Goal: Information Seeking & Learning: Learn about a topic

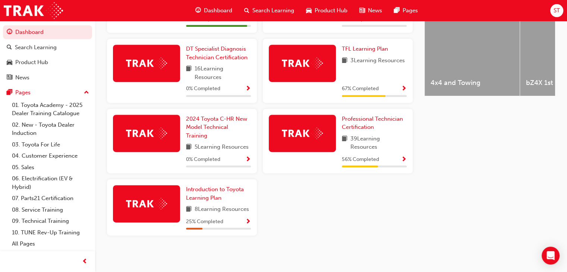
scroll to position [311, 0]
click at [365, 125] on link "Professional Technician Certification" at bounding box center [374, 123] width 65 height 17
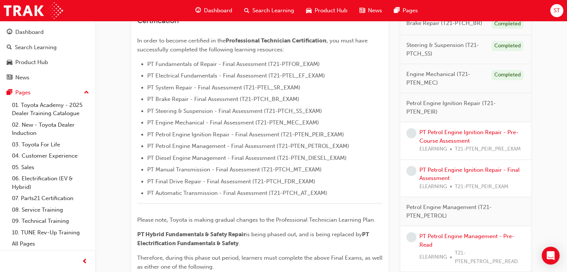
scroll to position [202, 0]
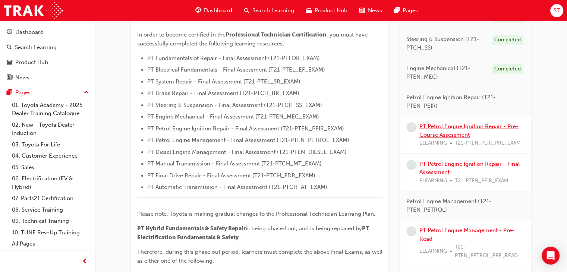
click at [472, 127] on link "PT Petrol Engine Ignition Repair - Pre-Course Assessment" at bounding box center [468, 130] width 99 height 15
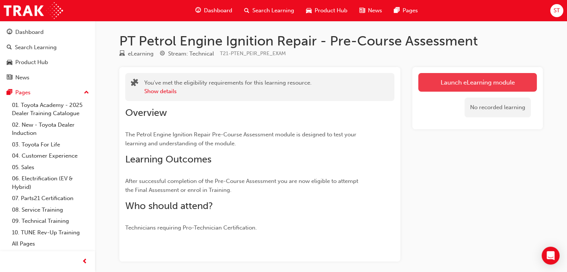
click at [494, 83] on link "Launch eLearning module" at bounding box center [477, 82] width 118 height 19
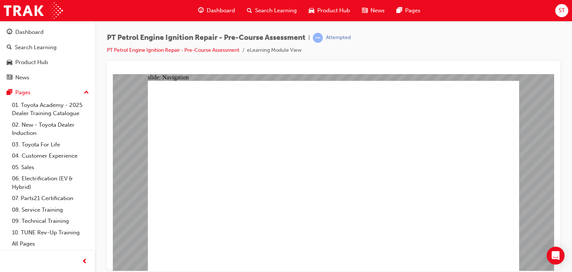
drag, startPoint x: 219, startPoint y: 110, endPoint x: 341, endPoint y: 184, distance: 142.9
click at [362, 63] on div at bounding box center [333, 165] width 453 height 209
drag, startPoint x: 213, startPoint y: 106, endPoint x: 132, endPoint y: 19, distance: 119.2
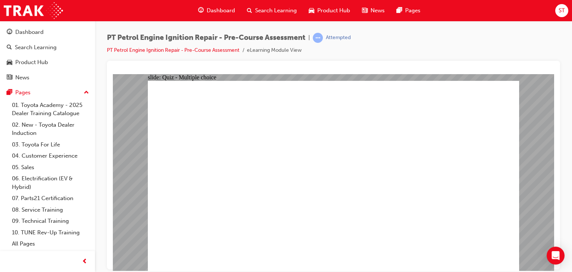
click at [132, 74] on html "slide: Quiz - Multiple choice Oval 1 Question 1 Which of the following statemen…" at bounding box center [334, 172] width 442 height 197
radio input "true"
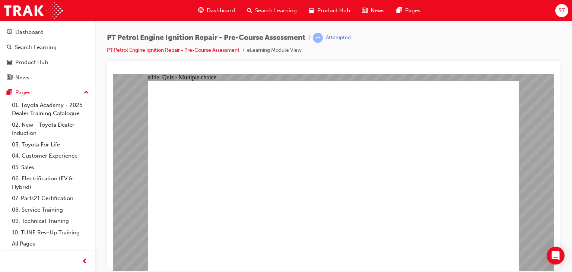
radio input "false"
radio input "true"
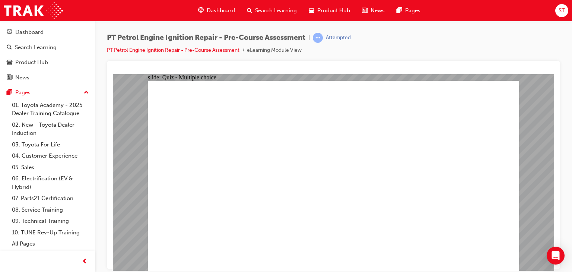
radio input "false"
radio input "true"
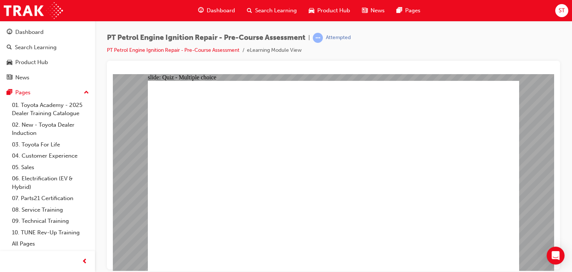
drag, startPoint x: 189, startPoint y: 107, endPoint x: 206, endPoint y: 95, distance: 20.4
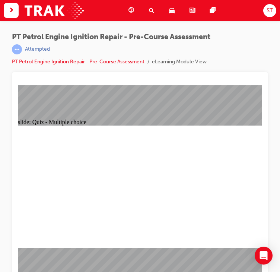
scroll to position [10, 0]
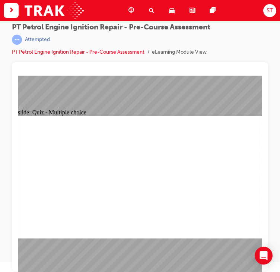
radio input "true"
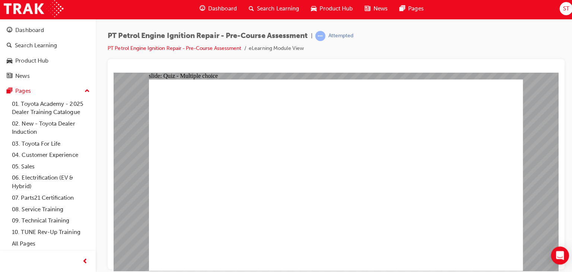
scroll to position [0, 0]
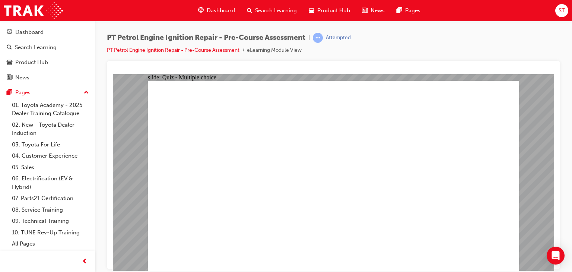
radio input "false"
radio input "true"
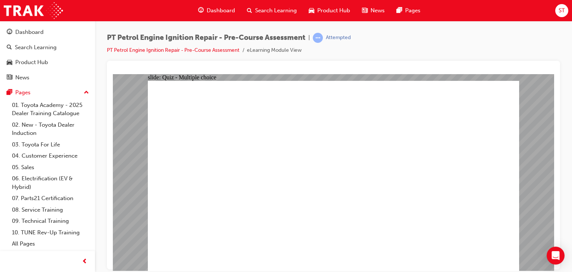
radio input "true"
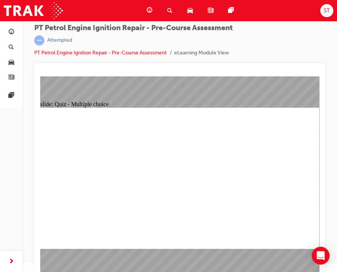
scroll to position [10, 0]
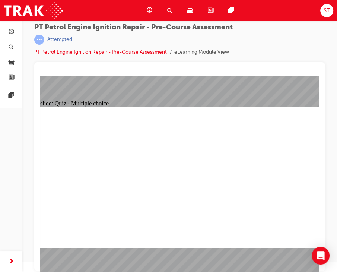
radio input "true"
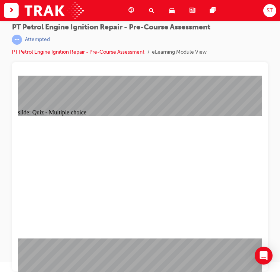
radio input "true"
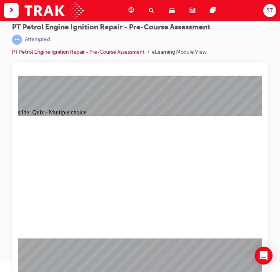
radio input "true"
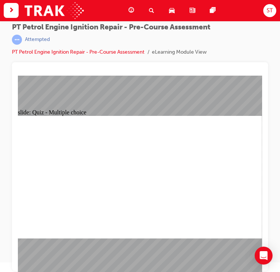
radio input "true"
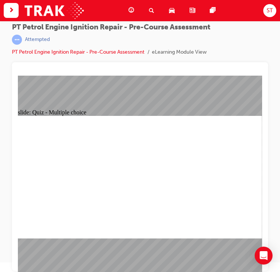
radio input "true"
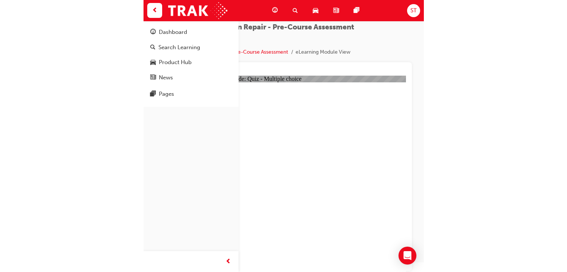
scroll to position [0, 0]
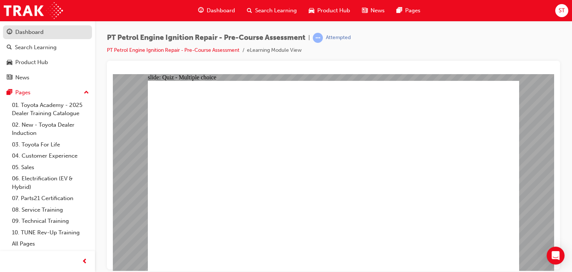
click at [34, 36] on div "Dashboard" at bounding box center [29, 32] width 28 height 9
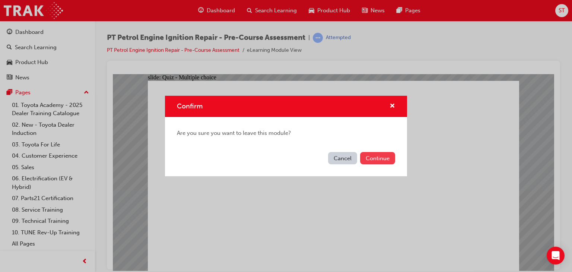
click at [378, 159] on button "Continue" at bounding box center [377, 158] width 35 height 12
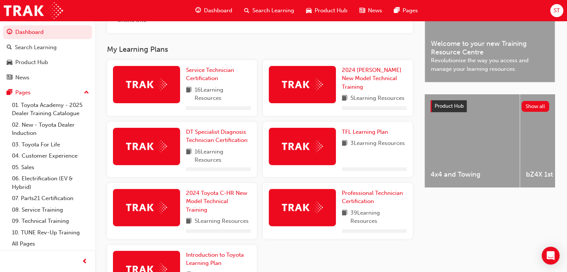
scroll to position [289, 0]
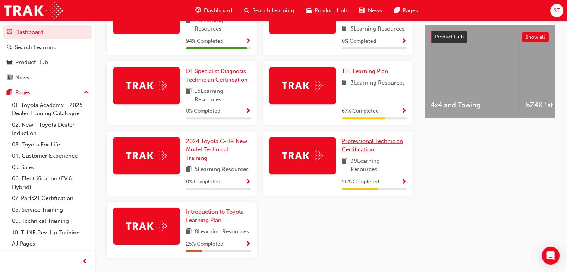
click at [363, 142] on span "Professional Technician Certification" at bounding box center [372, 145] width 61 height 15
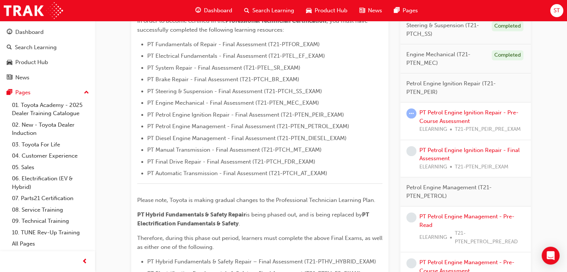
scroll to position [174, 0]
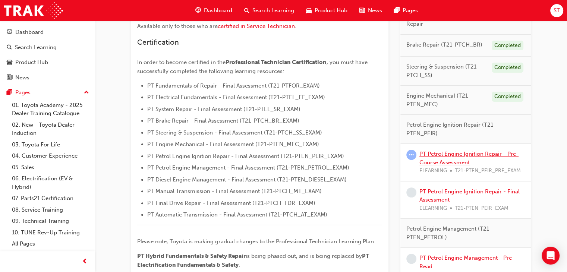
click at [469, 160] on link "PT Petrol Engine Ignition Repair - Pre-Course Assessment" at bounding box center [468, 158] width 99 height 15
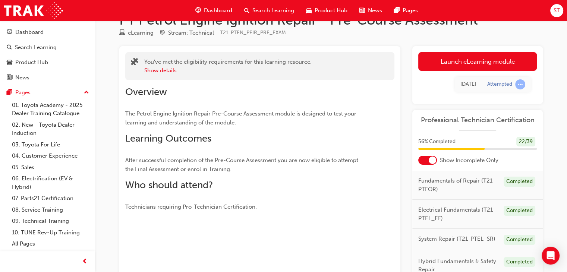
scroll to position [17, 0]
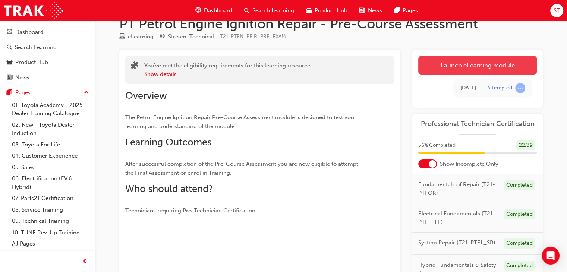
click at [470, 62] on link "Launch eLearning module" at bounding box center [477, 65] width 118 height 19
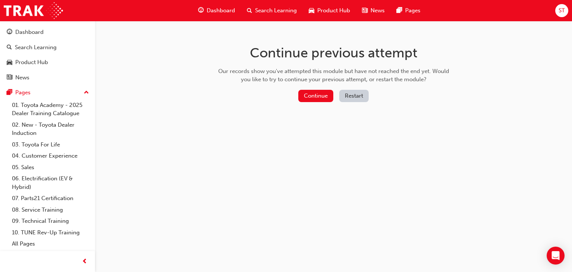
click at [349, 98] on button "Restart" at bounding box center [353, 96] width 29 height 12
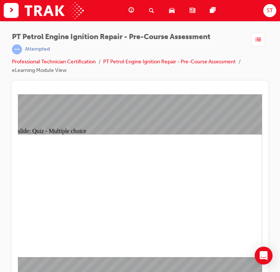
radio input "true"
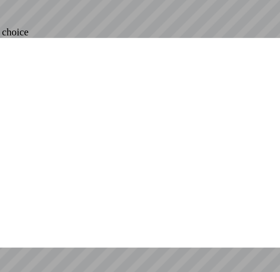
scroll to position [1, 0]
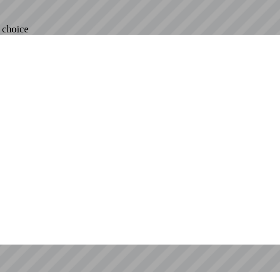
radio input "true"
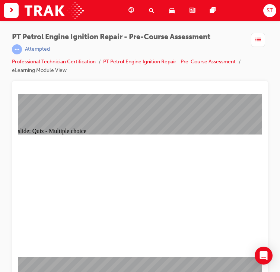
radio input "true"
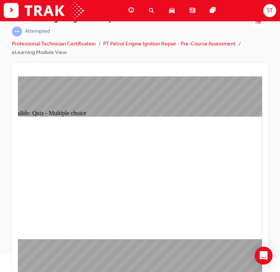
radio input "true"
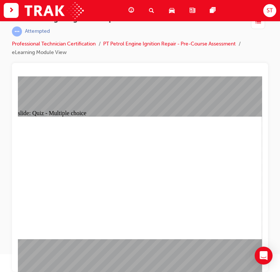
radio input "true"
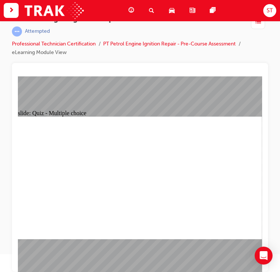
radio input "true"
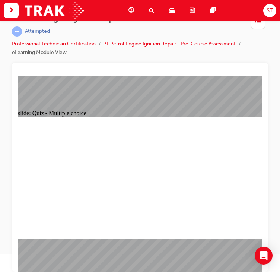
radio input "true"
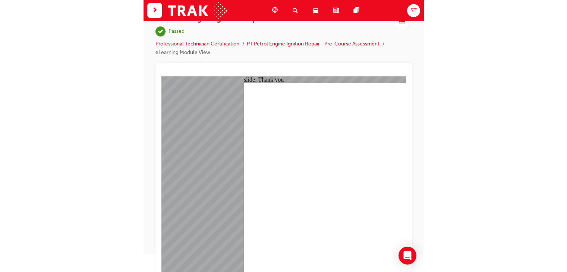
scroll to position [0, 0]
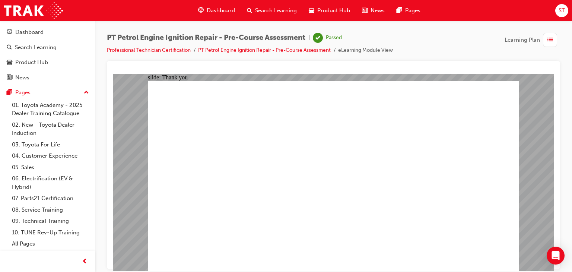
click at [25, 37] on link "Dashboard" at bounding box center [47, 32] width 89 height 14
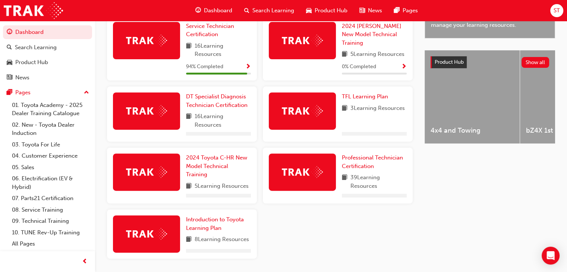
scroll to position [263, 0]
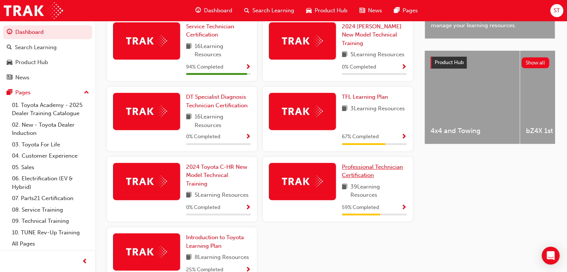
click at [379, 163] on div "Professional Technician Certification 39 Learning Resources 59 % Completed" at bounding box center [338, 189] width 150 height 65
click at [377, 170] on span "Professional Technician Certification" at bounding box center [372, 171] width 61 height 15
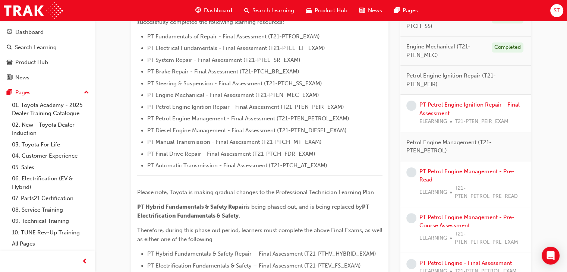
scroll to position [223, 0]
click at [458, 109] on div "PT Petrol Engine Ignition Repair - Final Assessment ELEARNING T21-PTEN_PEIR_EXAM" at bounding box center [471, 113] width 105 height 25
click at [461, 102] on link "PT Petrol Engine Ignition Repair - Final Assessment" at bounding box center [469, 109] width 100 height 15
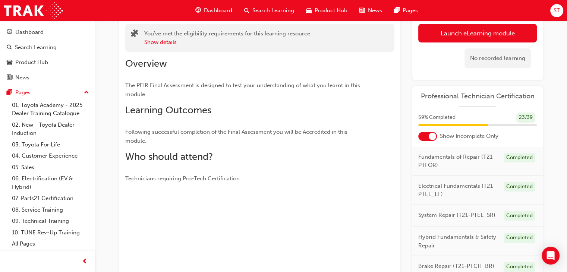
scroll to position [49, 0]
click at [469, 42] on div "No recorded learning" at bounding box center [477, 58] width 118 height 32
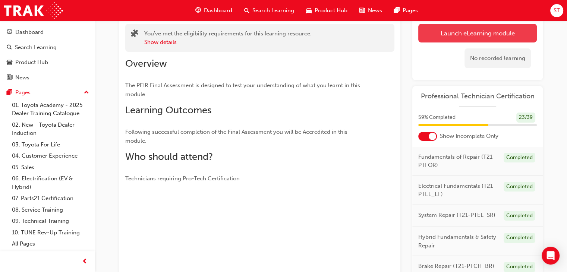
click at [474, 31] on link "Launch eLearning module" at bounding box center [477, 33] width 118 height 19
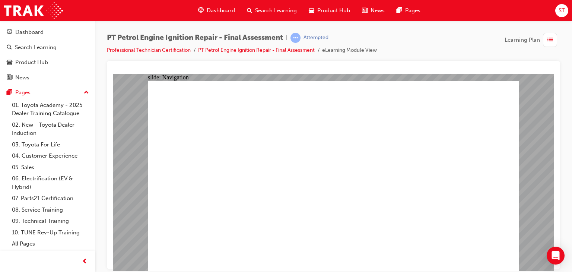
drag, startPoint x: 202, startPoint y: 105, endPoint x: 301, endPoint y: 165, distance: 116.5
checkbox input "true"
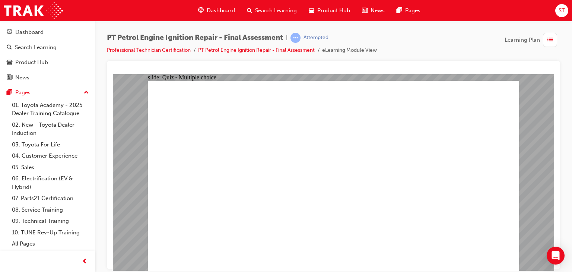
checkbox input "true"
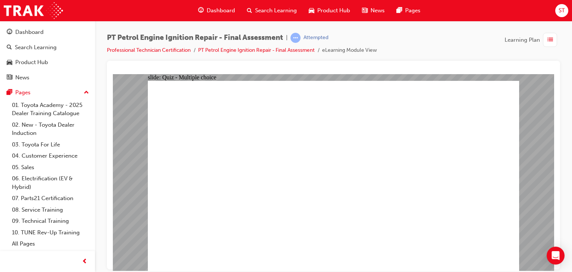
checkbox input "true"
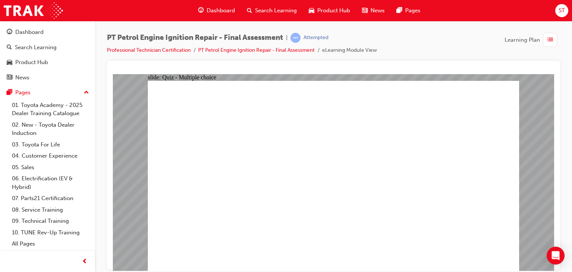
checkbox input "true"
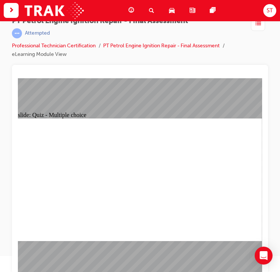
scroll to position [18, 0]
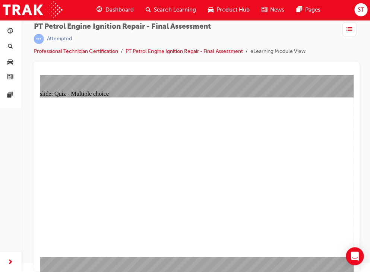
scroll to position [10, 0]
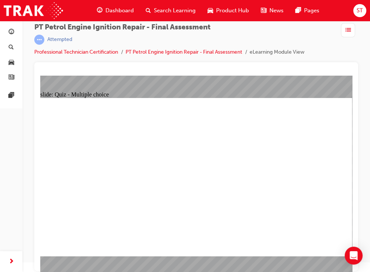
radio input "true"
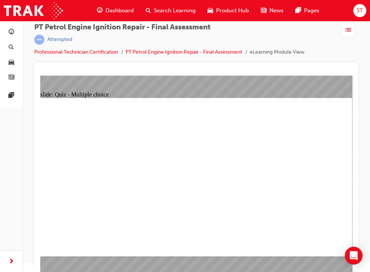
radio input "true"
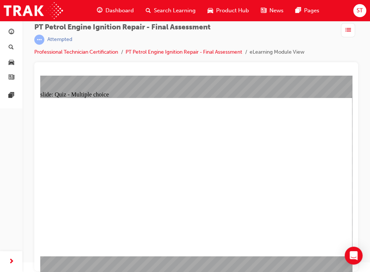
radio input "true"
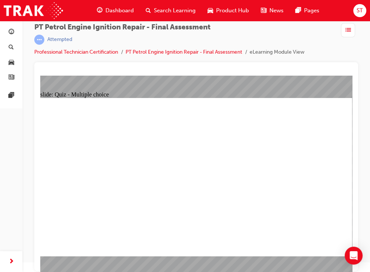
radio input "true"
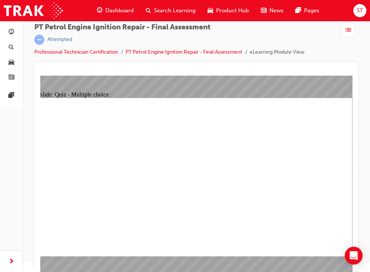
radio input "true"
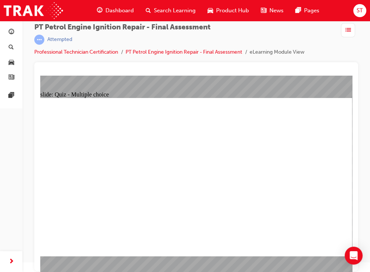
radio input "true"
drag, startPoint x: 221, startPoint y: 189, endPoint x: 267, endPoint y: 188, distance: 45.5
radio input "true"
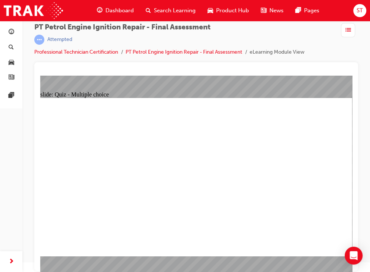
radio input "true"
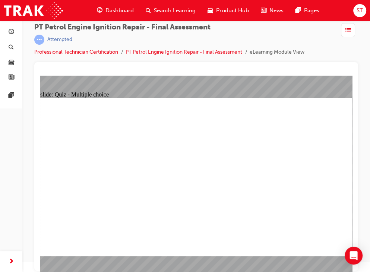
radio input "true"
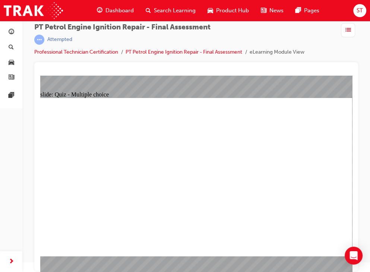
radio input "true"
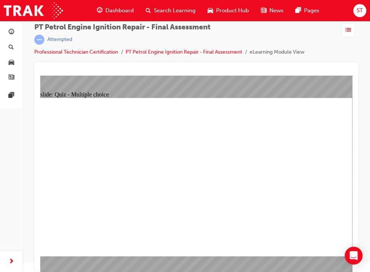
radio input "true"
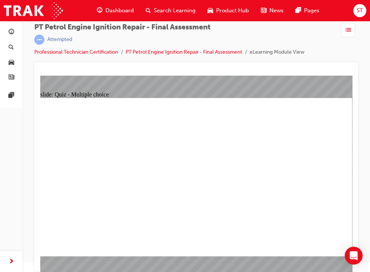
radio input "true"
radio input "false"
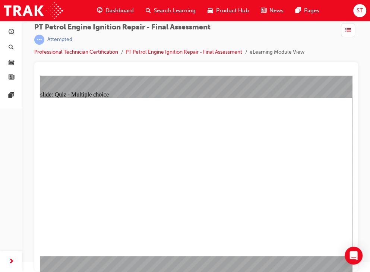
radio input "false"
radio input "true"
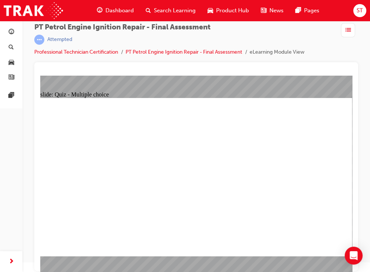
radio input "false"
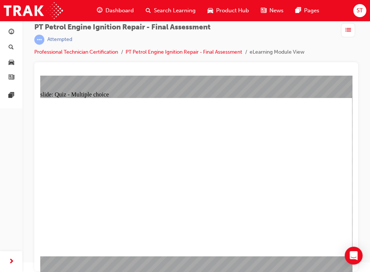
radio input "true"
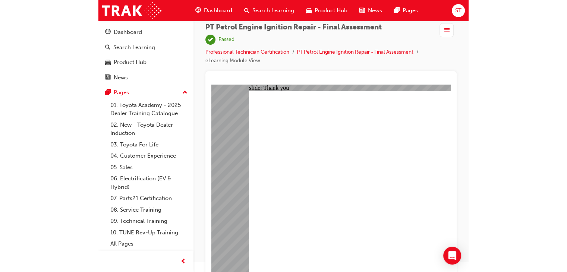
scroll to position [0, 0]
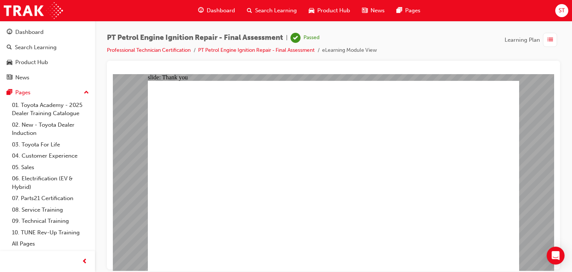
click at [31, 36] on div "Dashboard" at bounding box center [29, 32] width 28 height 9
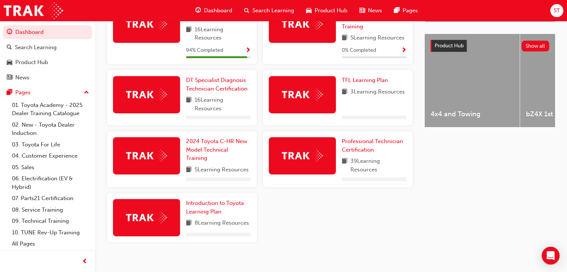
scroll to position [289, 0]
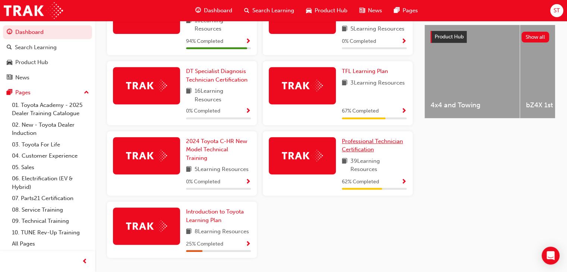
click at [368, 145] on span "Professional Technician Certification" at bounding box center [372, 145] width 61 height 15
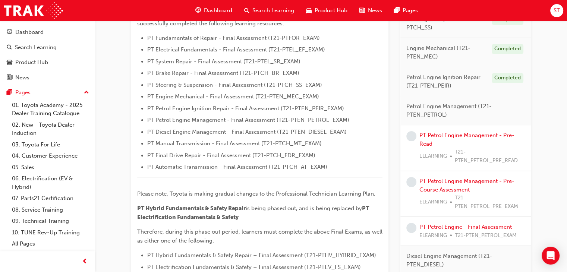
scroll to position [223, 0]
click at [446, 133] on link "PT Petrol Engine Management - Pre-Read" at bounding box center [466, 138] width 95 height 15
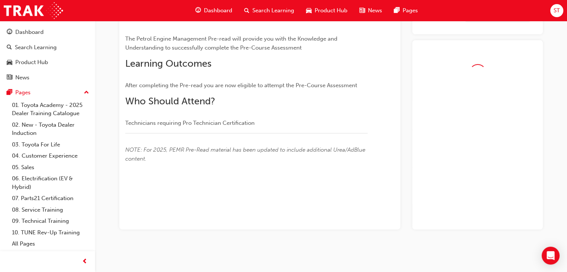
scroll to position [115, 0]
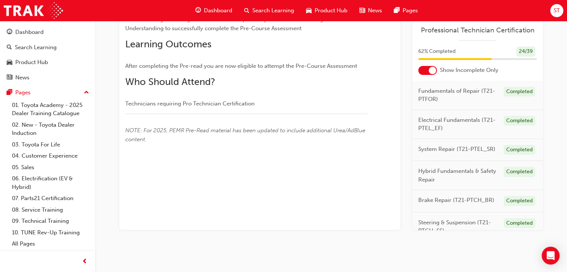
click at [383, 187] on div "You've met the eligibility requirements for this learning resource. Show detail…" at bounding box center [259, 91] width 281 height 278
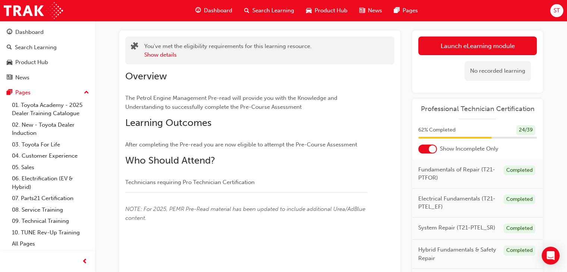
scroll to position [28, 0]
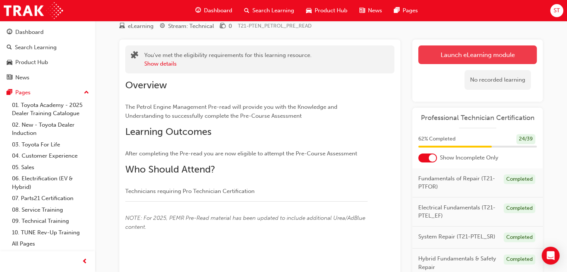
click at [475, 54] on link "Launch eLearning module" at bounding box center [477, 54] width 118 height 19
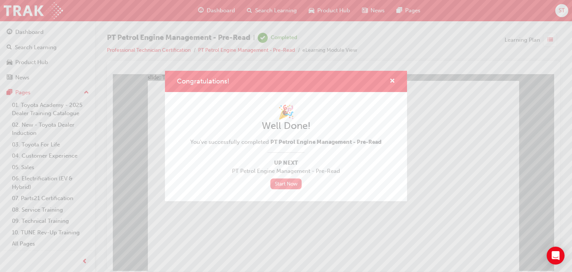
click at [289, 184] on link "Start Now" at bounding box center [286, 183] width 31 height 11
click at [33, 34] on div "Congratulations! 🎉 Well Done! You've successfully completed PT Petrol Engine Ma…" at bounding box center [286, 136] width 572 height 272
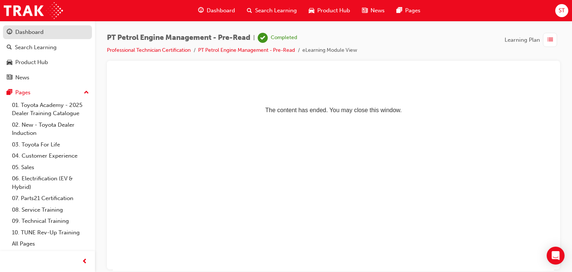
click at [36, 30] on div "Dashboard" at bounding box center [29, 32] width 28 height 9
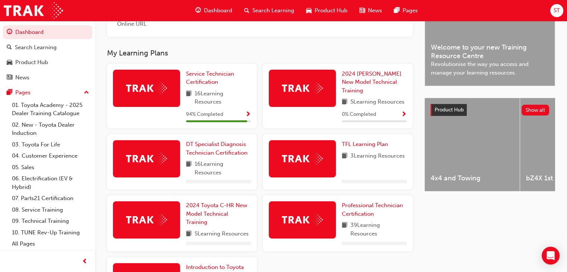
scroll to position [289, 0]
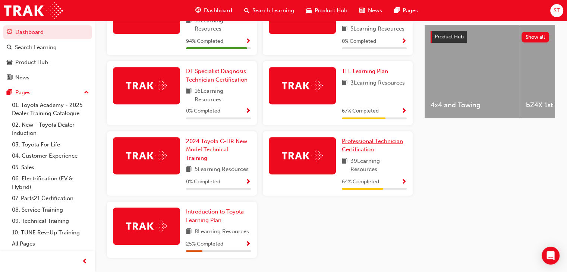
click at [358, 148] on span "Professional Technician Certification" at bounding box center [372, 145] width 61 height 15
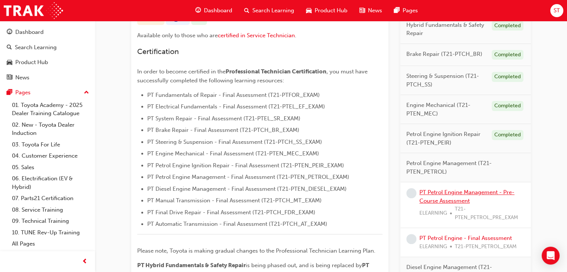
click at [450, 198] on link "PT Petrol Engine Management - Pre-Course Assessment" at bounding box center [466, 196] width 95 height 15
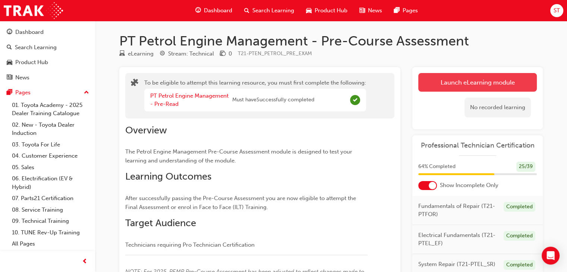
click at [431, 86] on button "Launch eLearning module" at bounding box center [477, 82] width 118 height 19
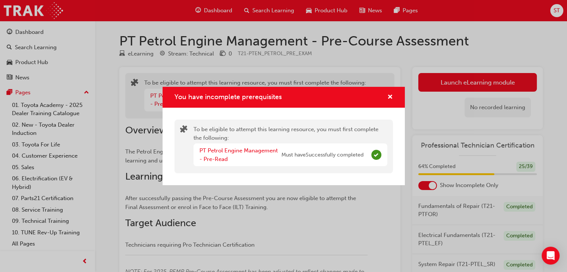
click at [386, 97] on div "You have incomplete prerequisites" at bounding box center [387, 97] width 12 height 9
click at [389, 98] on span "cross-icon" at bounding box center [390, 97] width 6 height 7
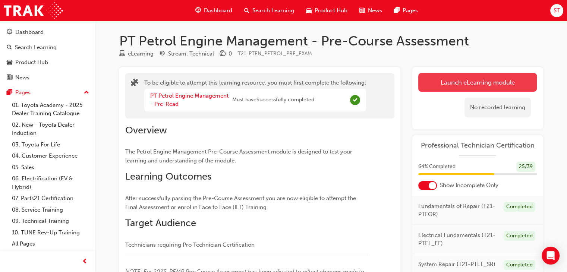
click at [429, 87] on button "Launch eLearning module" at bounding box center [477, 82] width 118 height 19
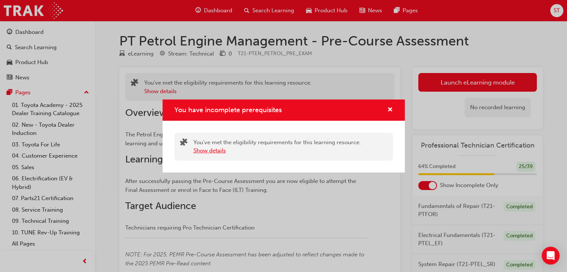
click at [203, 152] on button "Show details" at bounding box center [209, 150] width 32 height 9
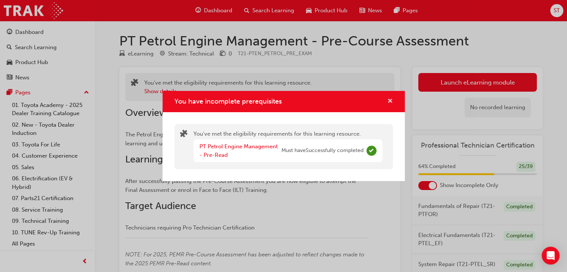
click at [389, 102] on span "cross-icon" at bounding box center [390, 101] width 6 height 7
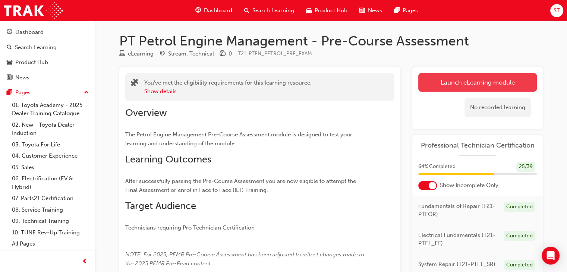
click at [455, 86] on button "Launch eLearning module" at bounding box center [477, 82] width 118 height 19
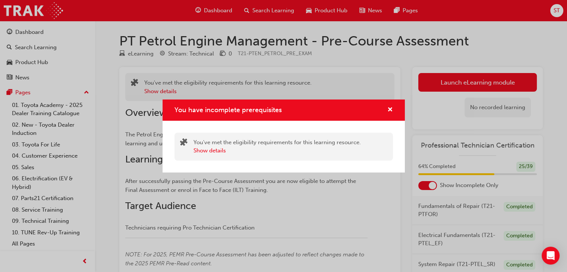
click at [393, 113] on div "You have incomplete prerequisites" at bounding box center [283, 109] width 242 height 21
click at [392, 110] on span "cross-icon" at bounding box center [390, 110] width 6 height 7
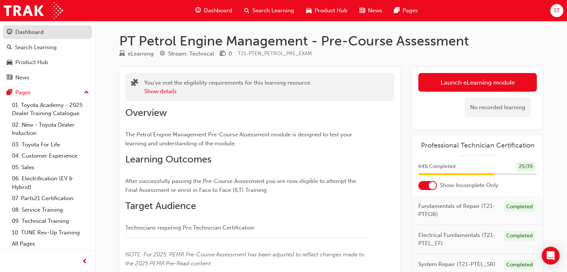
click at [43, 32] on div "Dashboard" at bounding box center [29, 32] width 28 height 9
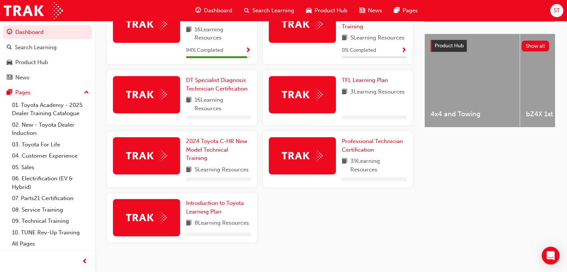
scroll to position [285, 0]
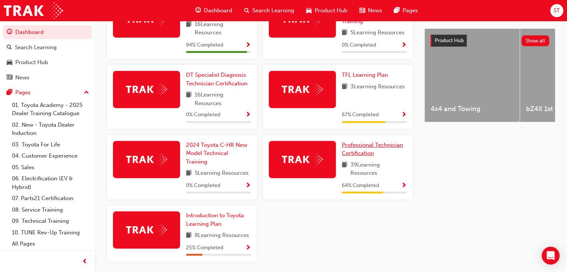
click at [358, 157] on span "Professional Technician Certification" at bounding box center [372, 149] width 61 height 15
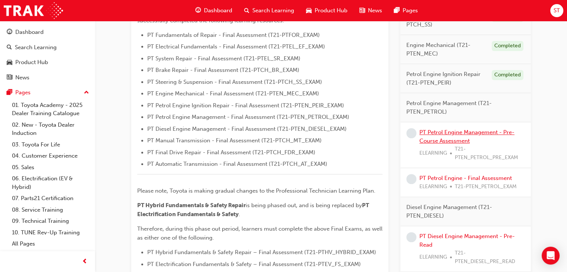
scroll to position [223, 0]
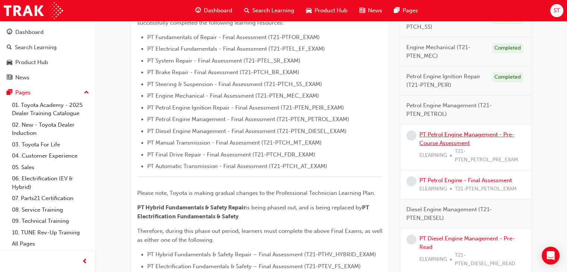
click at [469, 134] on link "PT Petrol Engine Management - Pre-Course Assessment" at bounding box center [466, 138] width 95 height 15
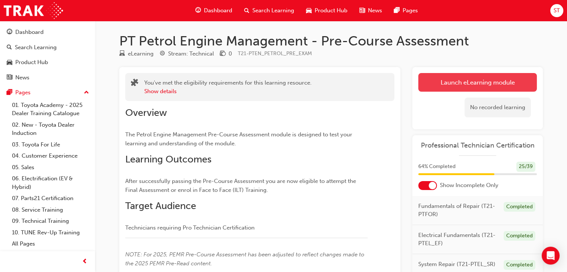
click at [468, 80] on button "Launch eLearning module" at bounding box center [477, 82] width 118 height 19
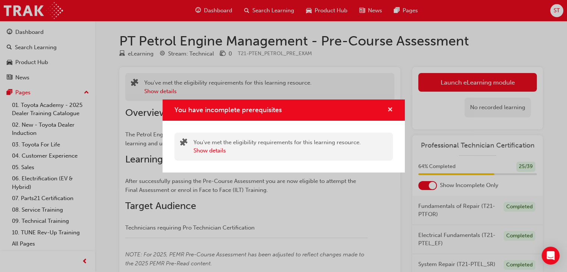
click at [387, 112] on span "cross-icon" at bounding box center [390, 110] width 6 height 7
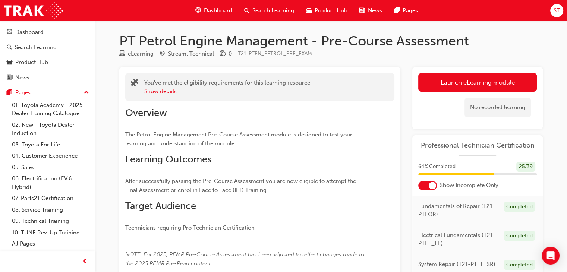
click at [154, 92] on button "Show details" at bounding box center [160, 91] width 32 height 9
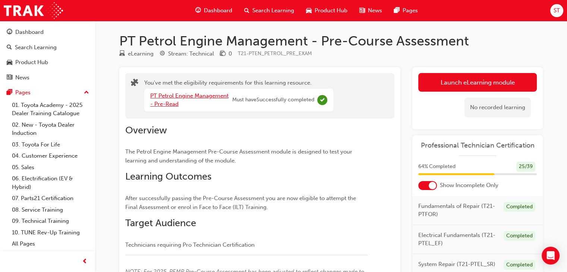
click at [154, 92] on link "PT Petrol Engine Management - Pre-Read" at bounding box center [189, 99] width 78 height 15
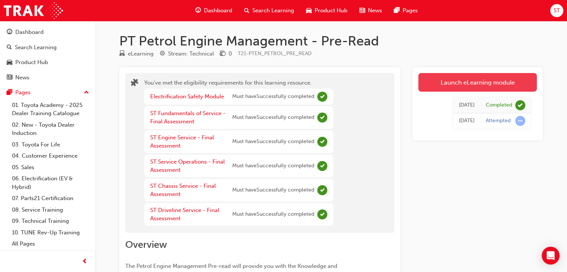
click at [450, 86] on link "Launch eLearning module" at bounding box center [477, 82] width 118 height 19
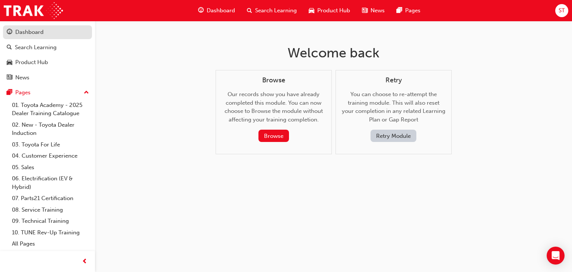
click at [36, 32] on div "Dashboard" at bounding box center [29, 32] width 28 height 9
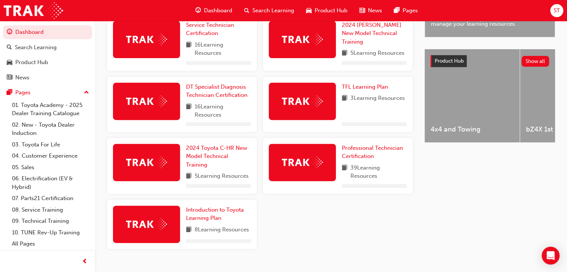
scroll to position [280, 0]
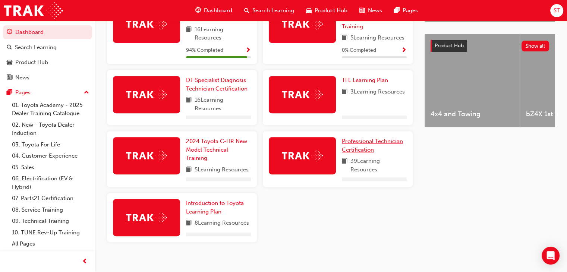
click at [365, 146] on span "Professional Technician Certification" at bounding box center [372, 145] width 61 height 15
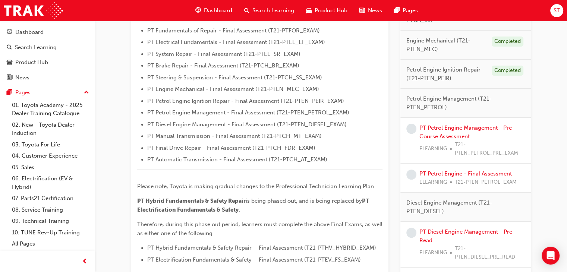
scroll to position [229, 0]
click at [467, 137] on link "PT Petrol Engine Management - Pre-Course Assessment" at bounding box center [466, 132] width 95 height 15
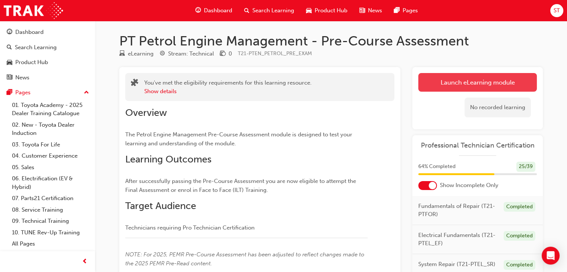
click at [490, 78] on link "Launch eLearning module" at bounding box center [477, 82] width 118 height 19
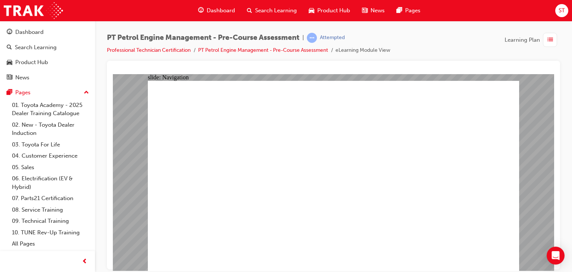
drag, startPoint x: 190, startPoint y: 111, endPoint x: 423, endPoint y: 129, distance: 233.6
click at [310, 74] on html "​Choose the correct answers then click Submit.​ slide: Quiz - Multiple choice O…" at bounding box center [334, 172] width 442 height 197
drag, startPoint x: 423, startPoint y: 129, endPoint x: 374, endPoint y: 151, distance: 52.9
click at [370, 65] on div at bounding box center [333, 165] width 453 height 209
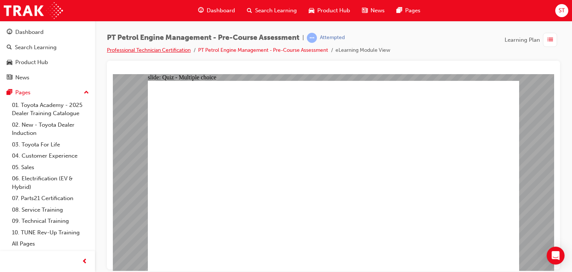
click at [133, 50] on link "Professional Technician Certification" at bounding box center [149, 50] width 84 height 6
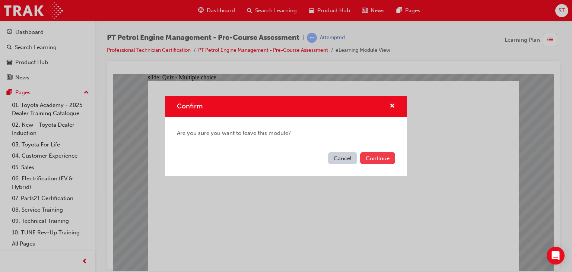
click at [380, 161] on button "Continue" at bounding box center [377, 158] width 35 height 12
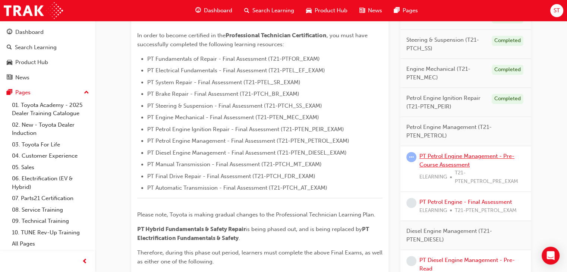
scroll to position [198, 0]
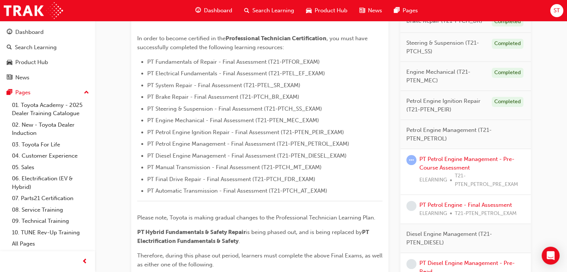
click at [469, 130] on span "Petrol Engine Management (T21-PTEN_PETROL)" at bounding box center [462, 134] width 113 height 17
click at [412, 138] on span "Petrol Engine Management (T21-PTEN_PETROL)" at bounding box center [462, 134] width 113 height 17
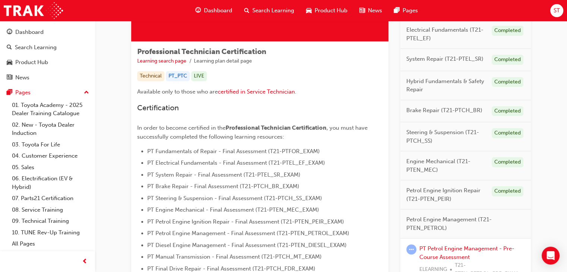
scroll to position [0, 0]
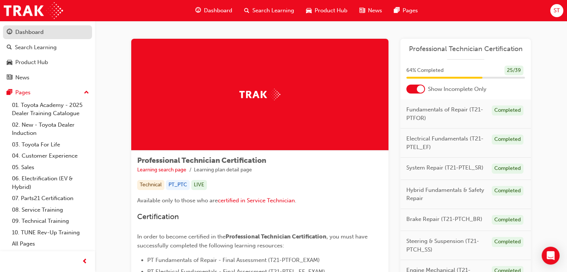
click at [35, 37] on div "Dashboard" at bounding box center [48, 32] width 82 height 9
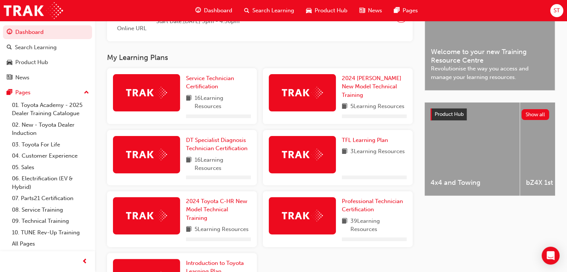
scroll to position [280, 0]
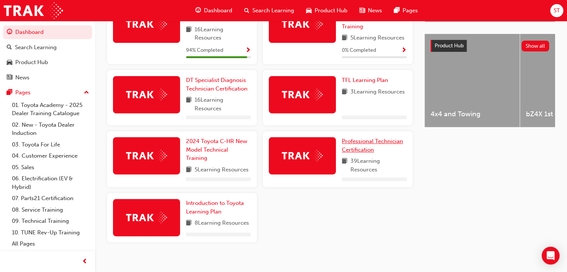
click at [361, 140] on span "Professional Technician Certification" at bounding box center [372, 145] width 61 height 15
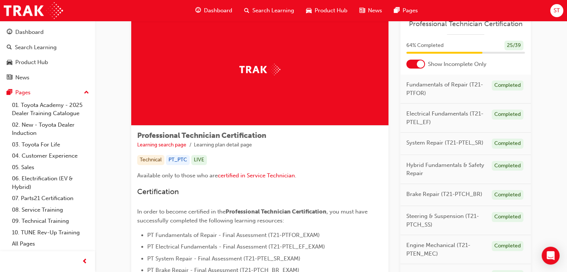
scroll to position [20, 0]
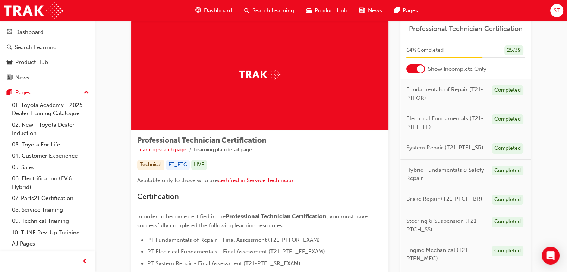
click at [419, 67] on div at bounding box center [420, 68] width 7 height 7
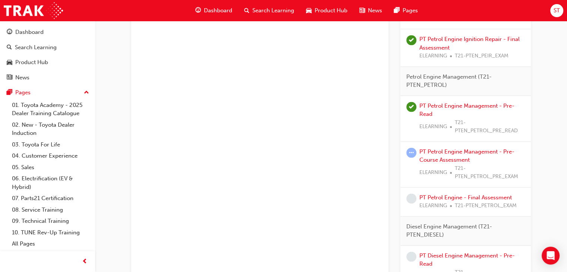
scroll to position [1104, 0]
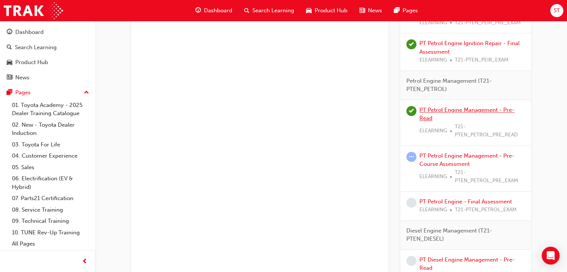
click at [476, 108] on link "PT Petrol Engine Management - Pre-Read" at bounding box center [466, 114] width 95 height 15
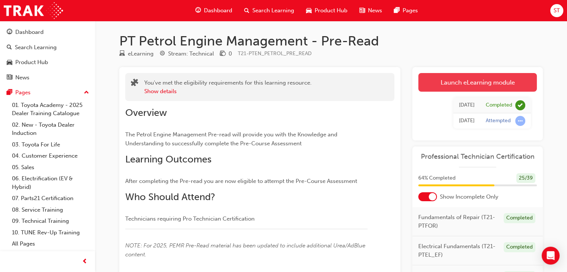
click at [468, 81] on link "Launch eLearning module" at bounding box center [477, 82] width 118 height 19
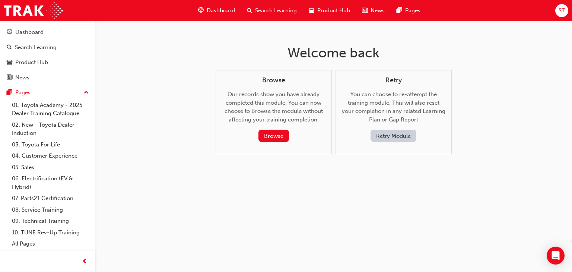
click at [380, 135] on button "Retry Module" at bounding box center [394, 136] width 46 height 12
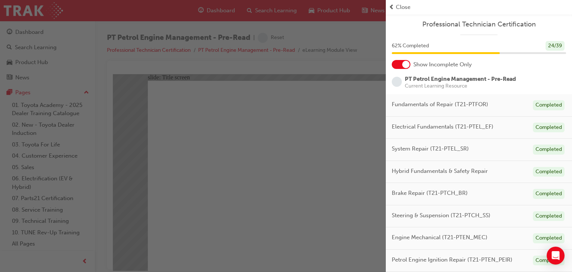
click at [316, 89] on div "button" at bounding box center [193, 136] width 386 height 272
click at [350, 49] on div "button" at bounding box center [193, 136] width 386 height 272
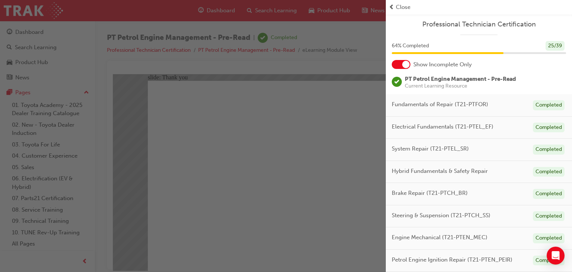
click at [191, 231] on div "button" at bounding box center [193, 136] width 386 height 272
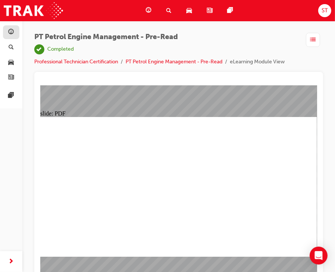
click at [16, 30] on link "button" at bounding box center [11, 32] width 16 height 14
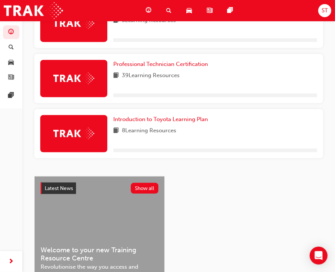
scroll to position [446, 0]
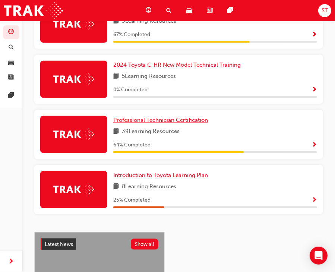
click at [170, 120] on span "Professional Technician Certification" at bounding box center [160, 120] width 95 height 7
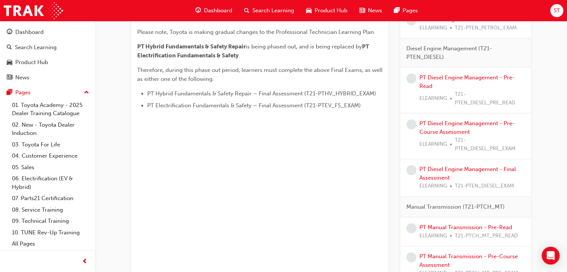
scroll to position [301, 0]
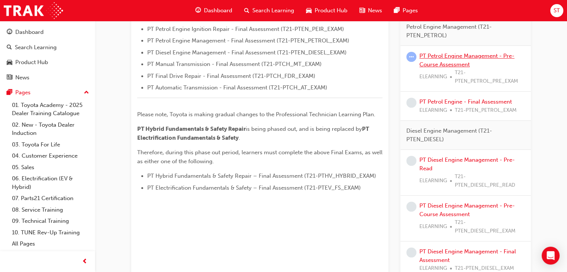
click at [447, 53] on link "PT Petrol Engine Management - Pre-Course Assessment" at bounding box center [466, 60] width 95 height 15
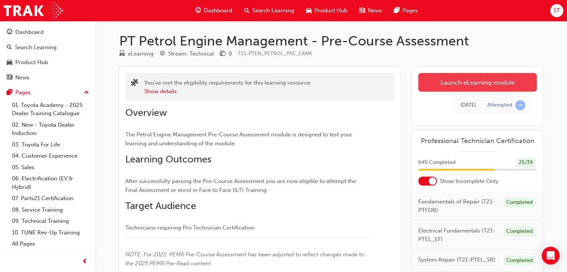
click at [466, 79] on link "Launch eLearning module" at bounding box center [477, 82] width 118 height 19
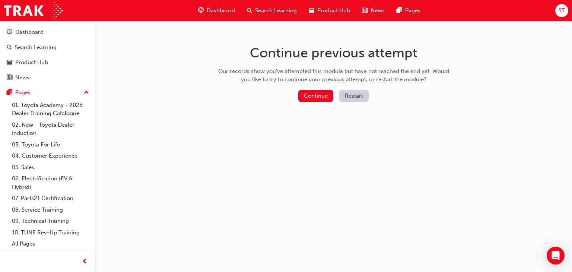
click at [358, 93] on button "Restart" at bounding box center [353, 96] width 29 height 12
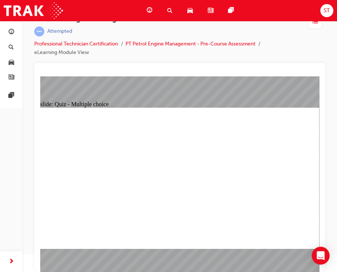
drag, startPoint x: 109, startPoint y: 129, endPoint x: 188, endPoint y: 152, distance: 82.3
radio input "true"
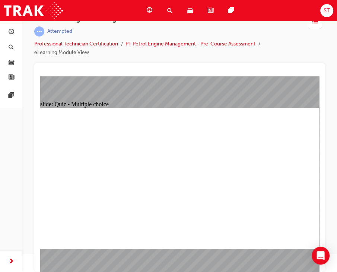
radio input "true"
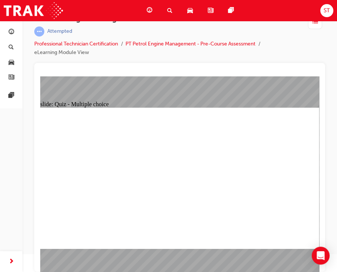
checkbox input "true"
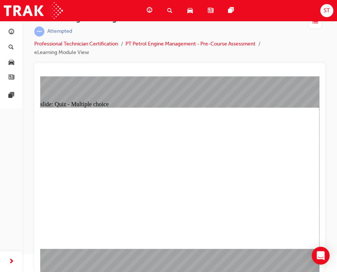
checkbox input "true"
radio input "true"
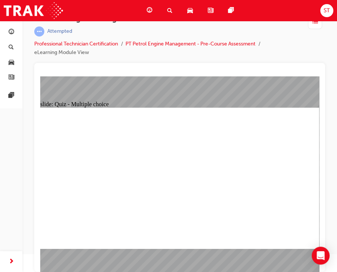
radio input "true"
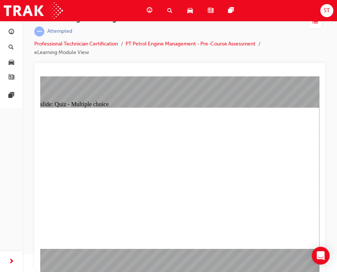
radio input "true"
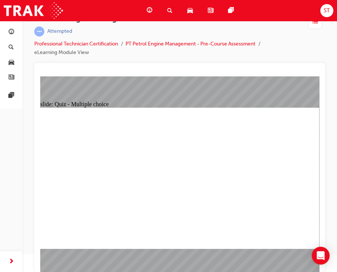
radio input "true"
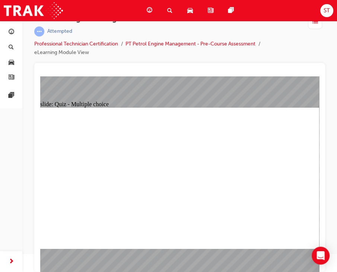
radio input "true"
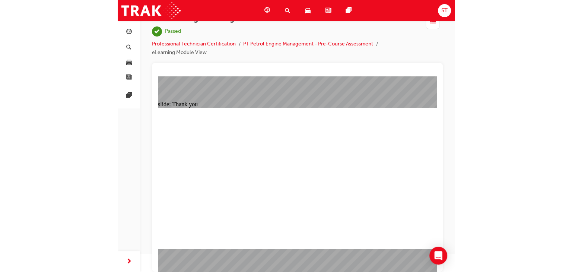
scroll to position [0, 0]
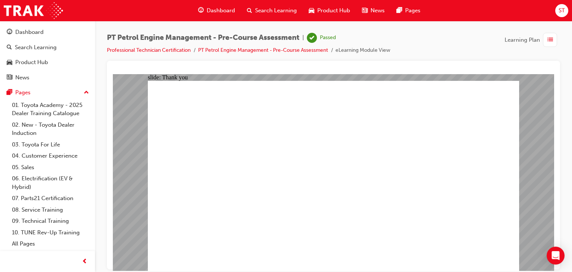
drag, startPoint x: 330, startPoint y: 222, endPoint x: 338, endPoint y: 230, distance: 11.1
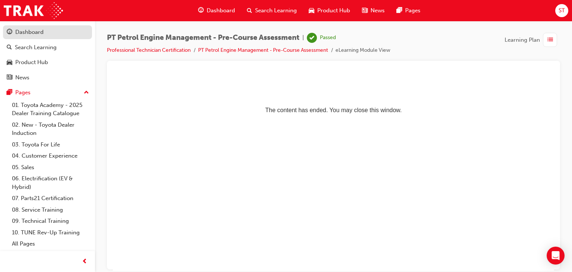
click at [46, 37] on link "Dashboard" at bounding box center [47, 32] width 89 height 14
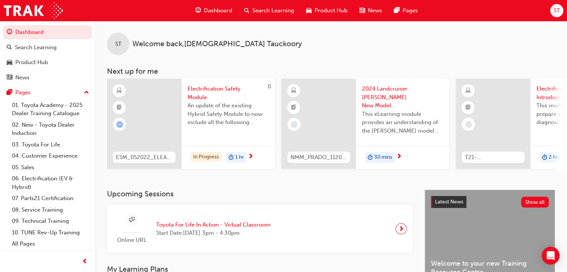
click at [207, 165] on div "In Progress 1 hr" at bounding box center [227, 157] width 93 height 23
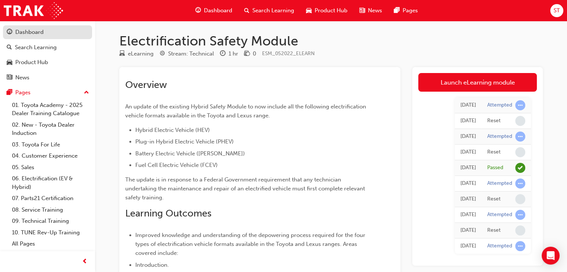
click at [37, 33] on div "Dashboard" at bounding box center [29, 32] width 28 height 9
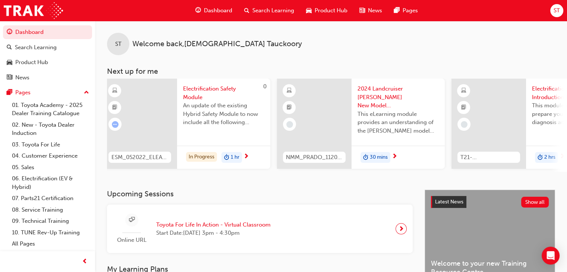
scroll to position [314, 0]
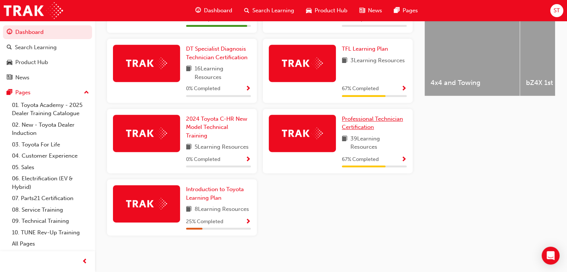
click at [375, 125] on link "Professional Technician Certification" at bounding box center [374, 123] width 65 height 17
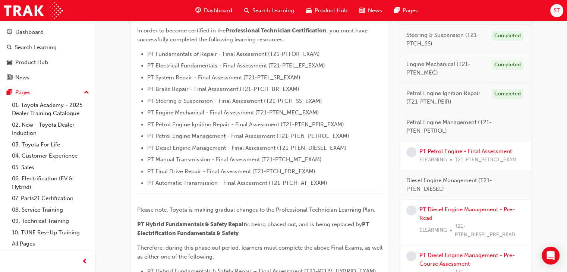
scroll to position [205, 0]
click at [461, 151] on link "PT Petrol Engine - Final Assessment" at bounding box center [465, 152] width 92 height 7
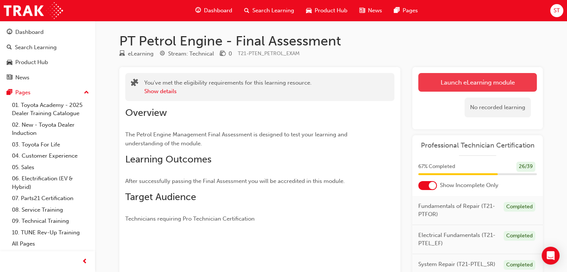
click at [467, 82] on link "Launch eLearning module" at bounding box center [477, 82] width 118 height 19
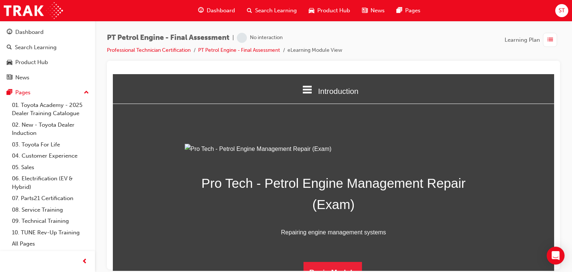
scroll to position [94, 0]
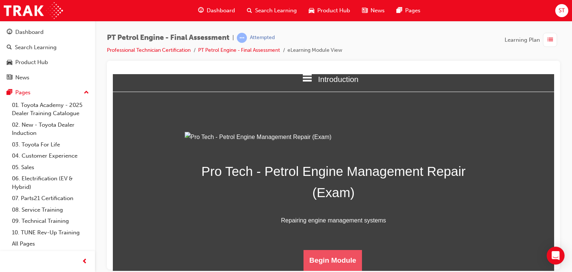
click at [340, 261] on button "Begin Module" at bounding box center [333, 260] width 59 height 21
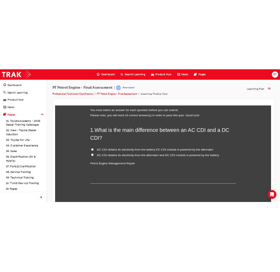
scroll to position [0, 0]
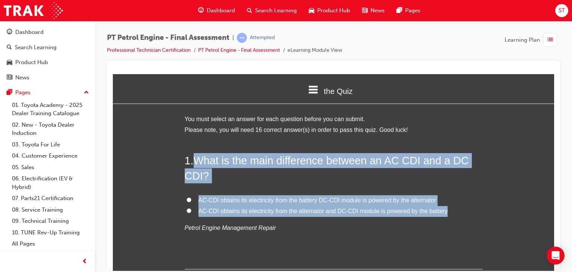
drag, startPoint x: 195, startPoint y: 157, endPoint x: 446, endPoint y: 213, distance: 256.5
click at [446, 213] on div "1 . What is the main difference between an AC CDI and a DC CDI? AC-CDI obtains …" at bounding box center [334, 211] width 298 height 116
copy div "What is the main difference between an AC CDI and a DC CDI? AC-CDI obtains its …"
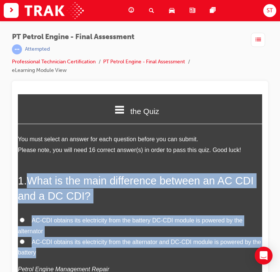
click at [178, 187] on h2 "1 . What is the main difference between an AC CDI and a DC CDI?" at bounding box center [140, 188] width 244 height 30
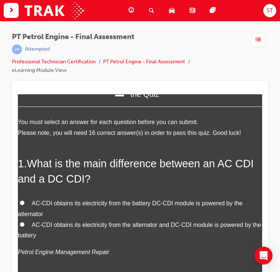
scroll to position [19, 0]
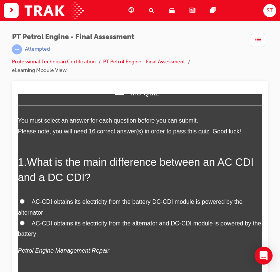
click at [23, 222] on input "AC-CDI obtains its electricity from the alternator and DC-CDI module is powered…" at bounding box center [22, 222] width 5 height 5
radio input "true"
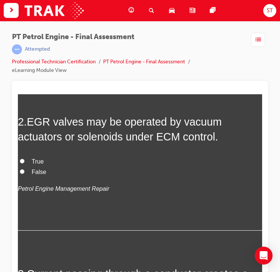
scroll to position [233, 0]
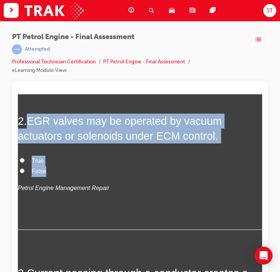
drag, startPoint x: 30, startPoint y: 117, endPoint x: 52, endPoint y: 170, distance: 57.1
click at [52, 170] on div "2 . EGR valves may be operated by vacuum actuators or solenoids under ECM contr…" at bounding box center [140, 171] width 244 height 116
copy div "EGR valves may be operated by vacuum actuators or solenoids under ECM control. …"
click at [25, 161] on label "True" at bounding box center [140, 160] width 244 height 11
click at [25, 161] on input "True" at bounding box center [22, 160] width 5 height 5
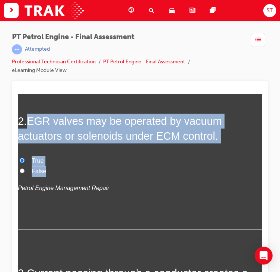
radio input "true"
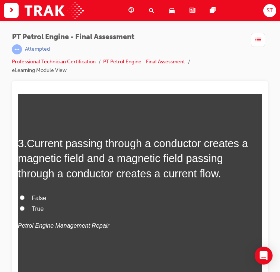
scroll to position [363, 0]
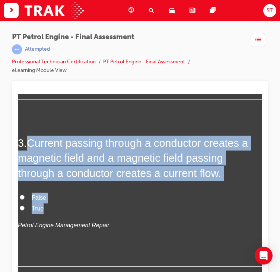
drag, startPoint x: 30, startPoint y: 142, endPoint x: 45, endPoint y: 206, distance: 66.2
click at [45, 206] on div "3 . Current passing through a conductor creates a magnetic field and a magnetic…" at bounding box center [140, 200] width 244 height 131
click at [73, 209] on label "True" at bounding box center [140, 208] width 244 height 11
click at [25, 209] on input "True" at bounding box center [22, 207] width 5 height 5
radio input "true"
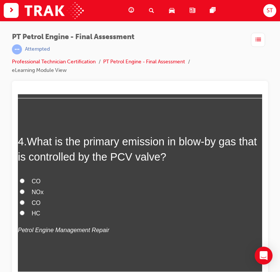
scroll to position [532, 0]
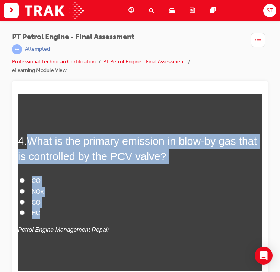
drag, startPoint x: 27, startPoint y: 137, endPoint x: 48, endPoint y: 207, distance: 72.9
click at [48, 207] on div "4 . What is the primary emission in blow-by gas that is controlled by the PCV v…" at bounding box center [140, 202] width 244 height 138
copy div "What is the primary emission in blow-by gas that is controlled by the PCV valve…"
click at [22, 210] on input "HC" at bounding box center [22, 212] width 5 height 5
radio input "true"
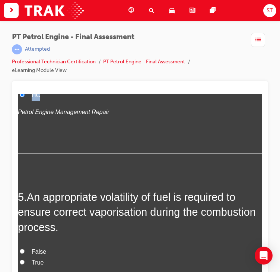
scroll to position [651, 0]
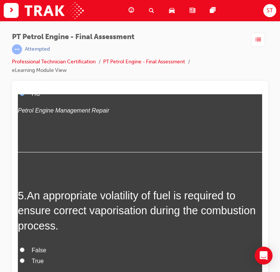
click at [162, 238] on div "5 . An appropriate volatility of fuel is required to ensure correct vaporisatio…" at bounding box center [140, 253] width 244 height 131
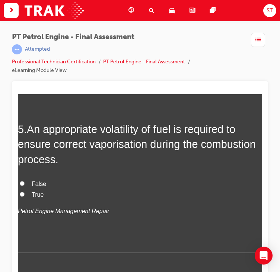
scroll to position [718, 0]
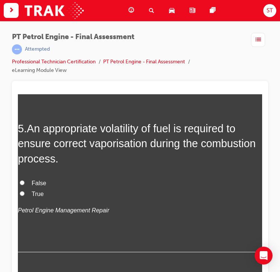
click at [22, 191] on input "True" at bounding box center [22, 193] width 5 height 5
radio input "true"
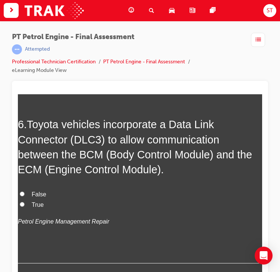
scroll to position [890, 0]
click at [22, 207] on label "True" at bounding box center [140, 204] width 244 height 11
click at [22, 206] on input "True" at bounding box center [22, 203] width 5 height 5
radio input "true"
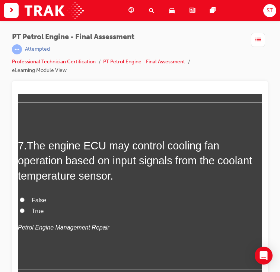
scroll to position [1051, 0]
click at [22, 210] on input "True" at bounding box center [22, 210] width 5 height 5
radio input "true"
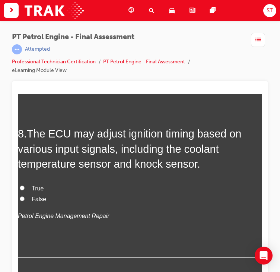
scroll to position [1230, 0]
click at [20, 185] on input "True" at bounding box center [22, 187] width 5 height 5
radio input "true"
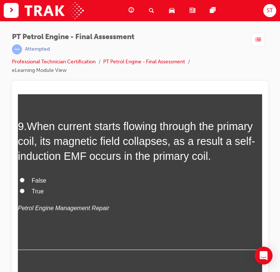
scroll to position [1405, 0]
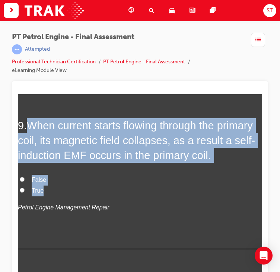
drag, startPoint x: 31, startPoint y: 122, endPoint x: 53, endPoint y: 186, distance: 67.8
click at [53, 186] on div "9 . When current starts flowing through the primary coil, its magnetic field co…" at bounding box center [140, 183] width 244 height 131
copy div "When current starts flowing through the primary coil, its magnetic field collap…"
click at [24, 175] on label "False" at bounding box center [140, 179] width 244 height 11
click at [24, 177] on input "False" at bounding box center [22, 179] width 5 height 5
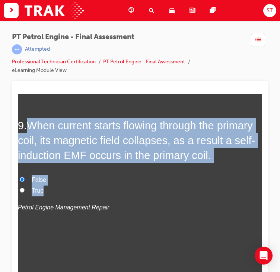
radio input "true"
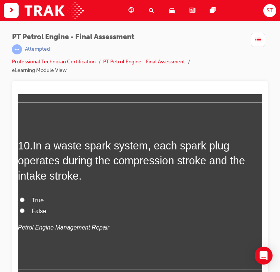
scroll to position [1552, 0]
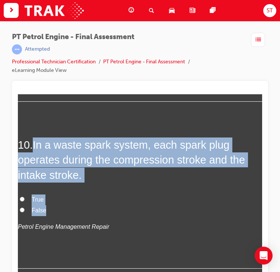
drag, startPoint x: 36, startPoint y: 144, endPoint x: 48, endPoint y: 206, distance: 63.1
click at [48, 206] on div "10 . In a waste spark system, each spark plug operates during the compression s…" at bounding box center [140, 202] width 244 height 131
copy div "In a waste spark system, each spark plug operates during the compression stroke…"
click at [24, 209] on input "False" at bounding box center [22, 209] width 5 height 5
radio input "true"
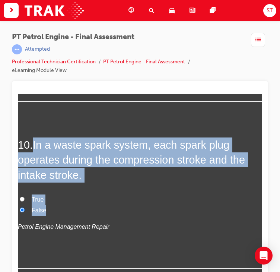
click at [173, 201] on label "True" at bounding box center [140, 199] width 244 height 11
click at [25, 201] on input "True" at bounding box center [22, 198] width 5 height 5
radio input "true"
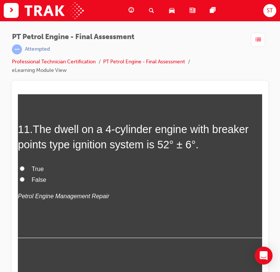
scroll to position [1735, 0]
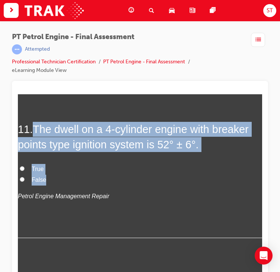
drag, startPoint x: 37, startPoint y: 128, endPoint x: 56, endPoint y: 175, distance: 50.4
click at [56, 175] on div "11 . The dwell on a 4-cylinder engine with breaker points type ignition system …" at bounding box center [140, 179] width 244 height 116
copy div "The dwell on a 4-cylinder engine with breaker points type ignition system is 52…"
click at [24, 164] on label "True" at bounding box center [140, 169] width 244 height 11
click at [24, 166] on input "True" at bounding box center [22, 168] width 5 height 5
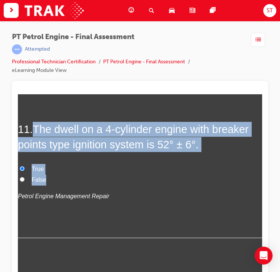
radio input "true"
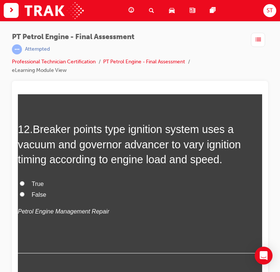
scroll to position [1888, 0]
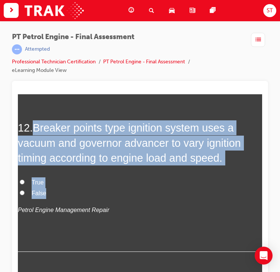
drag, startPoint x: 35, startPoint y: 125, endPoint x: 51, endPoint y: 192, distance: 68.1
click at [51, 192] on div "12 . Breaker points type ignition system uses a vacuum and governor advancer to…" at bounding box center [140, 185] width 244 height 131
copy div "Breaker points type ignition system uses a vacuum and governor advancer to vary…"
click at [24, 181] on input "True" at bounding box center [22, 181] width 5 height 5
radio input "true"
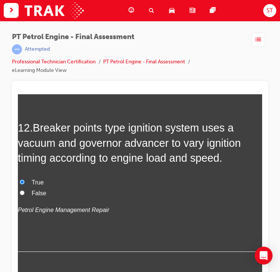
click at [133, 230] on div "12 . Breaker points type ignition system uses a vacuum and governor advancer to…" at bounding box center [140, 185] width 244 height 131
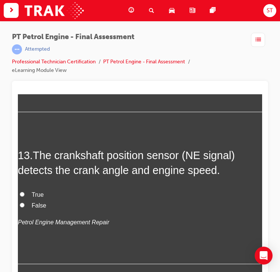
scroll to position [2028, 0]
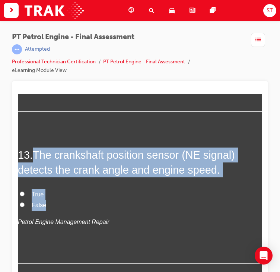
drag, startPoint x: 36, startPoint y: 155, endPoint x: 48, endPoint y: 198, distance: 44.9
click at [48, 198] on div "13 . The crankshaft position sensor (NE signal) detects the crank angle and eng…" at bounding box center [140, 205] width 244 height 116
copy div "The crankshaft position sensor (NE signal) detects the crank angle and engine s…"
click at [22, 189] on label "True" at bounding box center [140, 194] width 244 height 11
click at [22, 191] on input "True" at bounding box center [22, 193] width 5 height 5
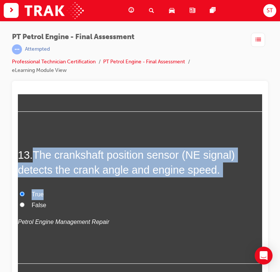
radio input "true"
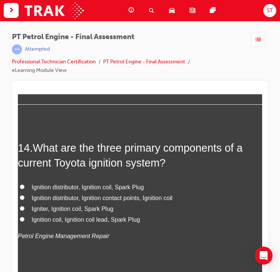
scroll to position [2188, 0]
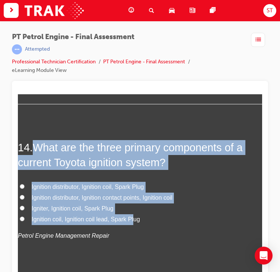
drag, startPoint x: 37, startPoint y: 145, endPoint x: 134, endPoint y: 221, distance: 122.8
click at [134, 221] on div "14 . What are the three primary components of a current Toyota ignition system?…" at bounding box center [140, 209] width 244 height 138
copy div "What are the three primary components of a current Toyota ignition system? Igni…"
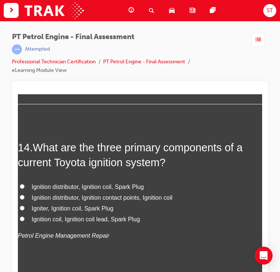
click at [203, 214] on label "Ignition coil, Ignition coil lead, Spark Plug" at bounding box center [140, 219] width 244 height 11
click at [25, 216] on input "Ignition coil, Ignition coil lead, Spark Plug" at bounding box center [22, 218] width 5 height 5
radio input "true"
click at [25, 207] on label "Igniter, Ignition coil, Spark Plug" at bounding box center [140, 208] width 244 height 11
click at [25, 207] on input "Igniter, Ignition coil, Spark Plug" at bounding box center [22, 207] width 5 height 5
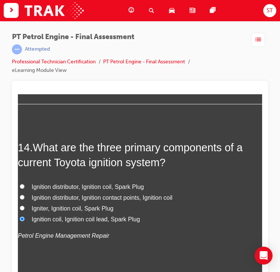
radio input "true"
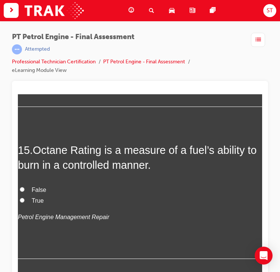
scroll to position [2359, 0]
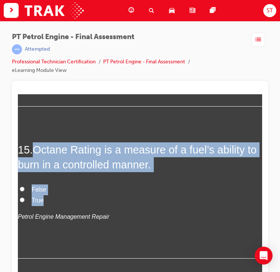
drag, startPoint x: 38, startPoint y: 146, endPoint x: 44, endPoint y: 200, distance: 54.4
click at [44, 200] on div "15 . Octane Rating is a measure of a fuel’s ability to burn in a controlled man…" at bounding box center [140, 200] width 244 height 116
copy div "Octane Rating is a measure of a fuel’s ability to burn in a controlled manner. …"
click at [24, 195] on label "True" at bounding box center [140, 200] width 244 height 11
click at [24, 197] on input "True" at bounding box center [22, 199] width 5 height 5
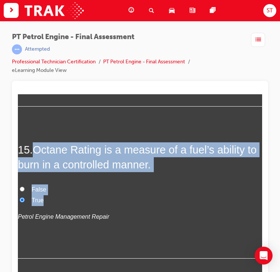
radio input "true"
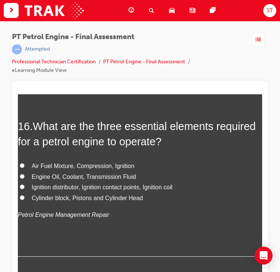
scroll to position [2535, 0]
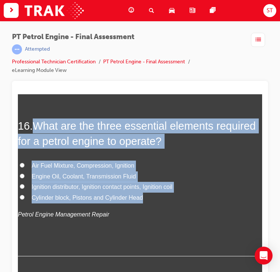
drag, startPoint x: 35, startPoint y: 121, endPoint x: 146, endPoint y: 197, distance: 134.7
click at [146, 197] on div "16 . What are the three essential elements required for a petrol engine to oper…" at bounding box center [140, 187] width 244 height 138
click at [210, 173] on label "Engine Oil, Coolant, Transmission Fluid" at bounding box center [140, 176] width 244 height 11
click at [25, 173] on input "Engine Oil, Coolant, Transmission Fluid" at bounding box center [22, 175] width 5 height 5
radio input "true"
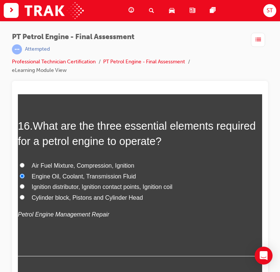
click at [22, 164] on input "Air Fuel Mixture, Compression, Ignition" at bounding box center [22, 164] width 5 height 5
radio input "true"
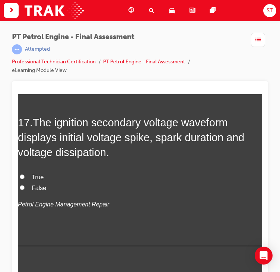
scroll to position [2708, 0]
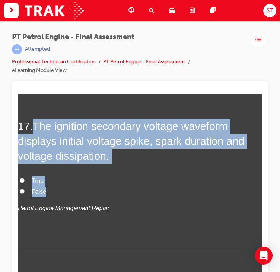
drag, startPoint x: 36, startPoint y: 121, endPoint x: 45, endPoint y: 188, distance: 67.2
click at [45, 188] on div "17 . The ignition secondary voltage waveform displays initial voltage spike, sp…" at bounding box center [140, 183] width 244 height 131
click at [117, 181] on label "True" at bounding box center [140, 180] width 244 height 11
click at [25, 181] on input "True" at bounding box center [22, 180] width 5 height 5
radio input "true"
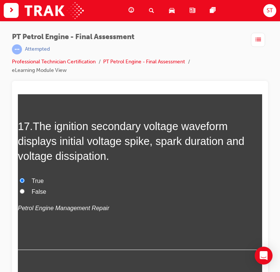
click at [24, 178] on input "True" at bounding box center [22, 180] width 5 height 5
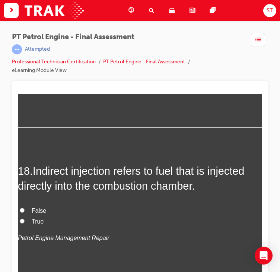
scroll to position [2831, 0]
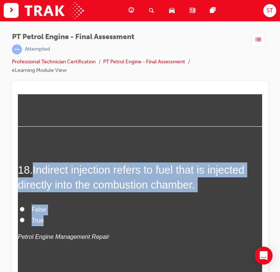
drag, startPoint x: 33, startPoint y: 167, endPoint x: 55, endPoint y: 217, distance: 55.0
click at [55, 217] on div "18 . Indirect injection refers to fuel that is injected directly into the combu…" at bounding box center [140, 220] width 244 height 116
click at [25, 204] on label "False" at bounding box center [140, 209] width 244 height 11
click at [25, 206] on input "False" at bounding box center [22, 208] width 5 height 5
radio input "true"
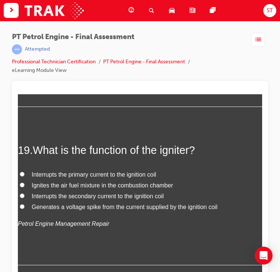
scroll to position [3005, 0]
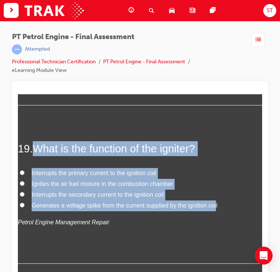
drag, startPoint x: 37, startPoint y: 147, endPoint x: 216, endPoint y: 206, distance: 188.5
click at [216, 206] on div "19 . What is the function of the igniter? Interrupts the primary current to the…" at bounding box center [140, 202] width 244 height 123
click at [21, 183] on input "Ignites the air fuel mixture in the combustion chamber" at bounding box center [22, 183] width 5 height 5
radio input "true"
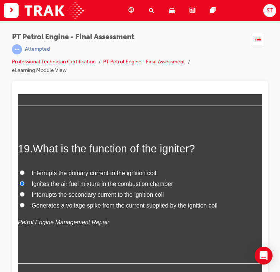
click at [118, 236] on div "19 . What is the function of the igniter? Interrupts the primary current to the…" at bounding box center [140, 202] width 244 height 123
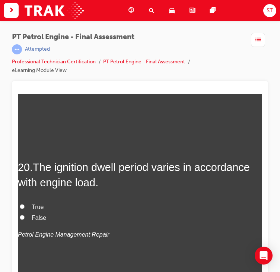
scroll to position [3146, 0]
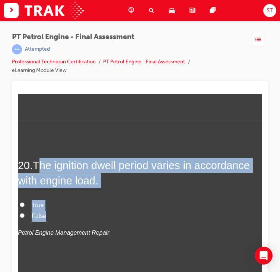
drag, startPoint x: 39, startPoint y: 164, endPoint x: 46, endPoint y: 211, distance: 46.8
click at [46, 211] on div "20 . The ignition dwell period varies in accordance with engine load. True Fals…" at bounding box center [140, 216] width 244 height 116
click at [22, 213] on input "False" at bounding box center [22, 215] width 5 height 5
radio input "true"
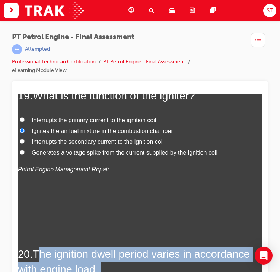
scroll to position [3002, 0]
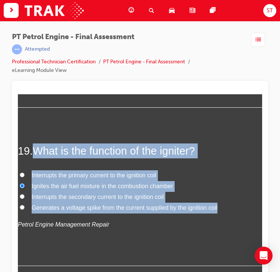
drag, startPoint x: 36, startPoint y: 145, endPoint x: 225, endPoint y: 205, distance: 198.4
click at [225, 205] on div "19 . What is the function of the igniter? Interrupts the primary current to the…" at bounding box center [140, 204] width 244 height 123
click at [21, 172] on input "Interrupts the primary current to the ignition coil" at bounding box center [22, 174] width 5 height 5
radio input "true"
click at [221, 187] on label "Ignites the air fuel mixture in the combustion chamber" at bounding box center [140, 186] width 244 height 11
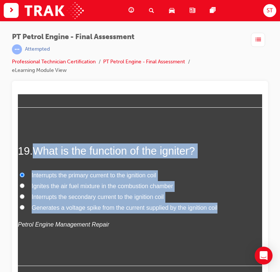
click at [25, 187] on input "Ignites the air fuel mixture in the combustion chamber" at bounding box center [22, 185] width 5 height 5
radio input "true"
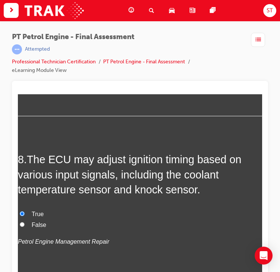
scroll to position [1206, 0]
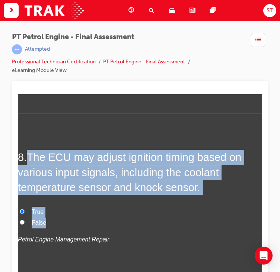
drag, startPoint x: 25, startPoint y: 146, endPoint x: 58, endPoint y: 221, distance: 81.9
click at [58, 221] on label "False" at bounding box center [140, 222] width 244 height 11
click at [25, 221] on input "False" at bounding box center [22, 221] width 5 height 5
radio input "true"
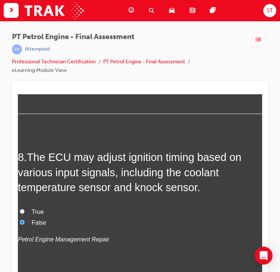
click at [24, 209] on input "True" at bounding box center [22, 211] width 5 height 5
radio input "true"
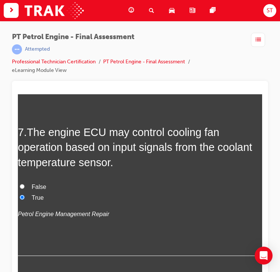
scroll to position [1055, 0]
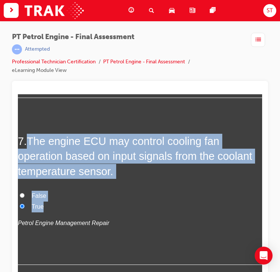
drag, startPoint x: 30, startPoint y: 139, endPoint x: 70, endPoint y: 209, distance: 80.9
click at [70, 209] on div "7 . The engine ECU may control cooling fan operation based on input signals fro…" at bounding box center [140, 198] width 244 height 131
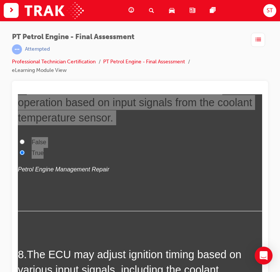
scroll to position [1108, 0]
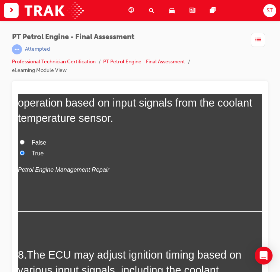
click at [164, 162] on div "False True Petrol Engine Management Repair" at bounding box center [140, 156] width 244 height 38
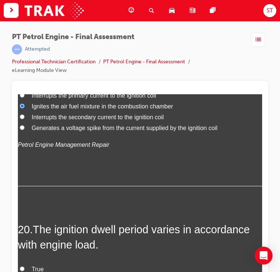
scroll to position [3184, 0]
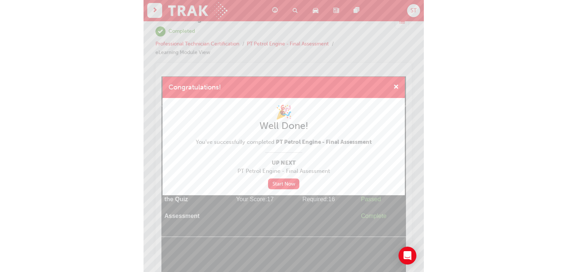
scroll to position [0, 0]
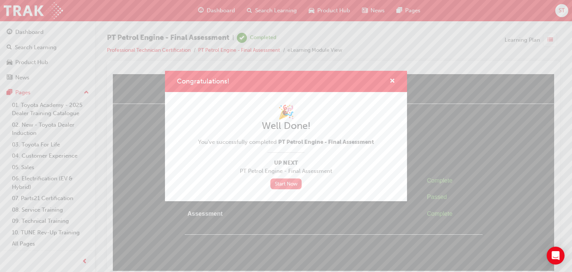
click at [283, 184] on link "Start Now" at bounding box center [286, 183] width 31 height 11
click at [395, 79] on span "cross-icon" at bounding box center [393, 81] width 6 height 7
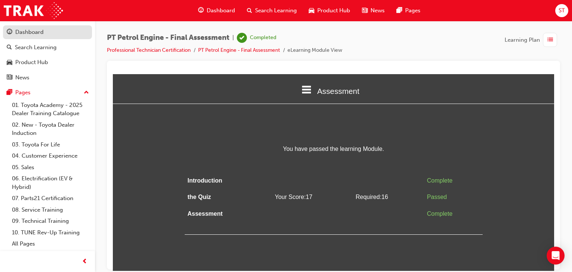
click at [34, 33] on div "Dashboard" at bounding box center [29, 32] width 28 height 9
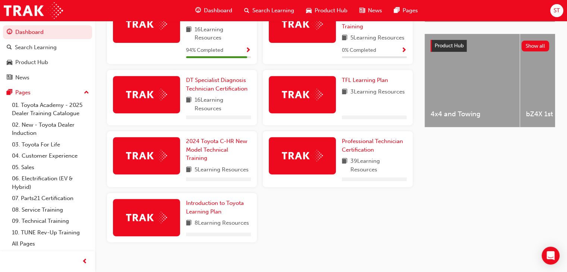
scroll to position [289, 0]
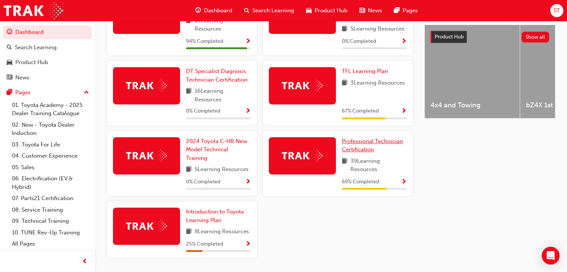
click at [368, 143] on span "Professional Technician Certification" at bounding box center [372, 145] width 61 height 15
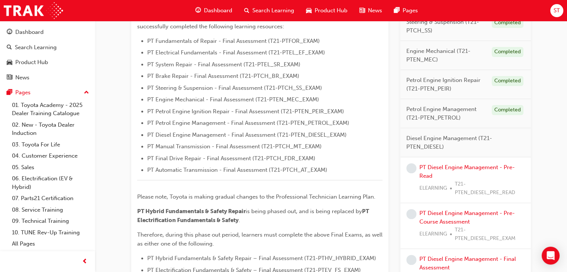
scroll to position [220, 0]
click at [490, 164] on link "PT Diesel Engine Management - Pre-Read" at bounding box center [466, 170] width 95 height 15
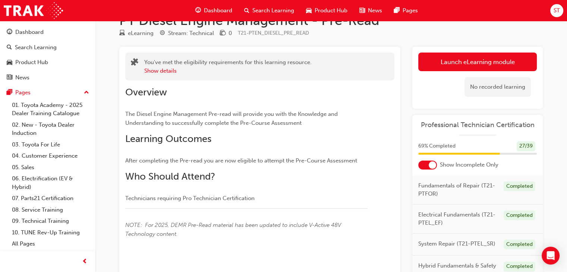
scroll to position [20, 0]
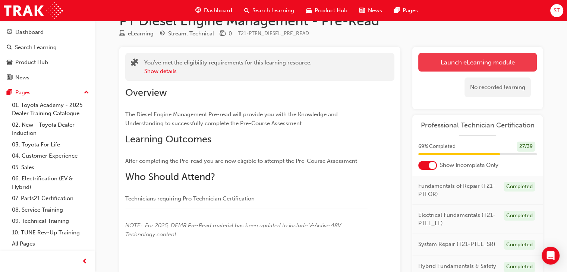
click at [472, 60] on link "Launch eLearning module" at bounding box center [477, 62] width 118 height 19
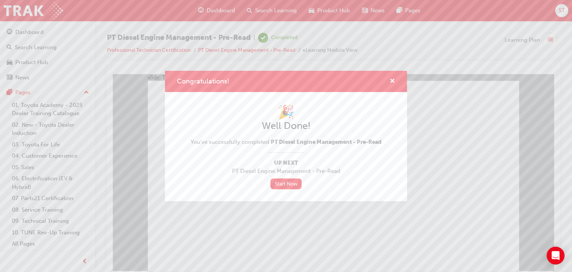
click at [253, 227] on div "Congratulations! 🎉 Well Done! You've successfully completed PT Diesel Engine Ma…" at bounding box center [286, 136] width 572 height 272
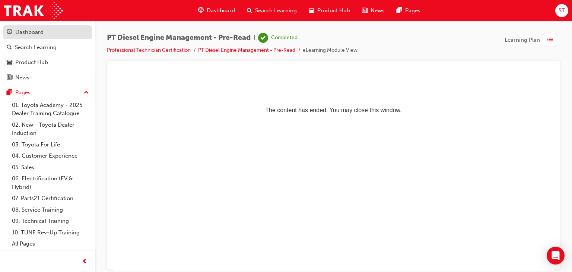
click at [21, 28] on div "Dashboard" at bounding box center [29, 32] width 28 height 9
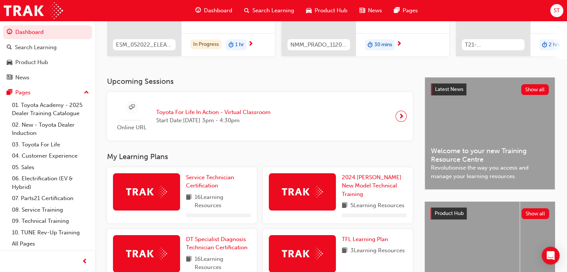
scroll to position [280, 0]
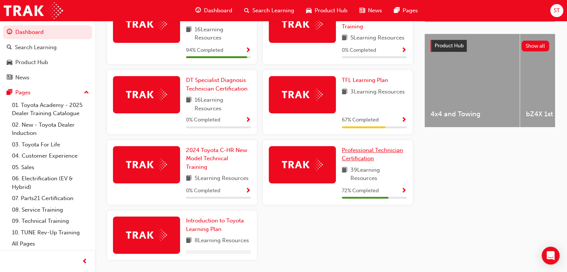
click at [372, 139] on div "TFL Learning Plan 3 Learning Resources 67 % Completed" at bounding box center [338, 105] width 156 height 70
click at [364, 162] on span "Professional Technician Certification" at bounding box center [372, 154] width 61 height 15
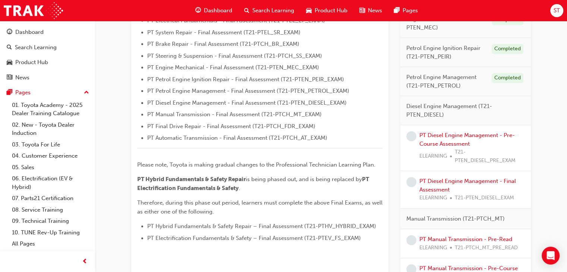
scroll to position [250, 0]
click at [446, 135] on link "PT Diesel Engine Management - Pre-Course Assessment" at bounding box center [466, 140] width 95 height 15
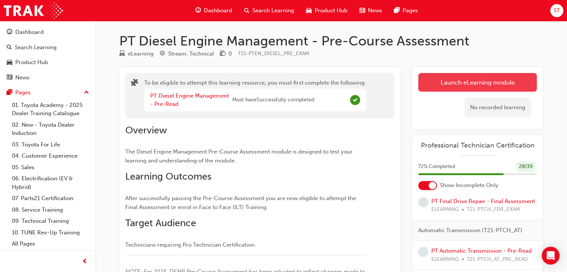
click at [453, 82] on button "Launch eLearning module" at bounding box center [477, 82] width 118 height 19
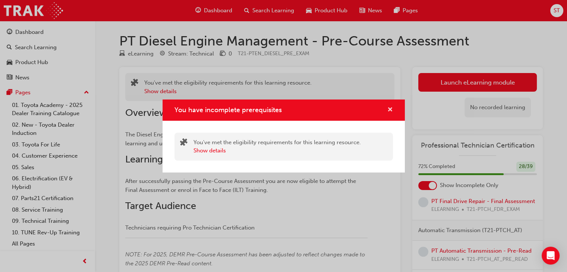
click at [389, 109] on span "cross-icon" at bounding box center [390, 110] width 6 height 7
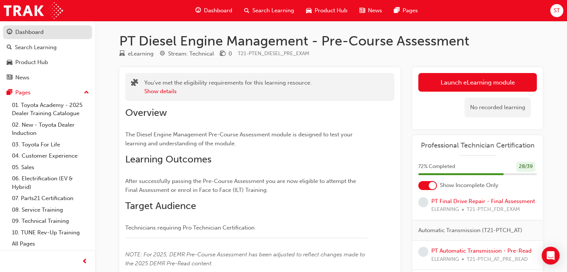
click at [59, 37] on link "Dashboard" at bounding box center [47, 32] width 89 height 14
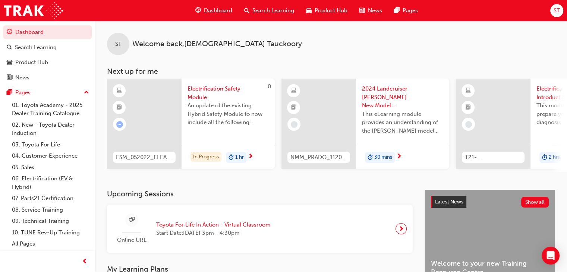
scroll to position [289, 0]
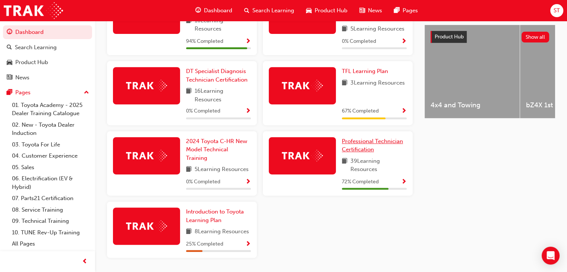
click at [368, 149] on span "Professional Technician Certification" at bounding box center [372, 145] width 61 height 15
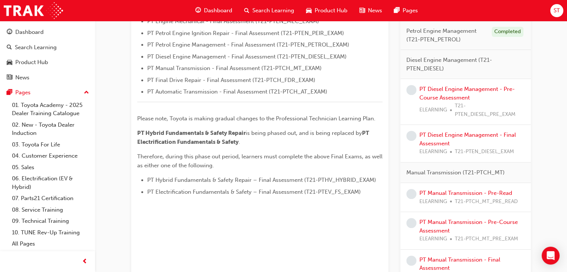
scroll to position [247, 0]
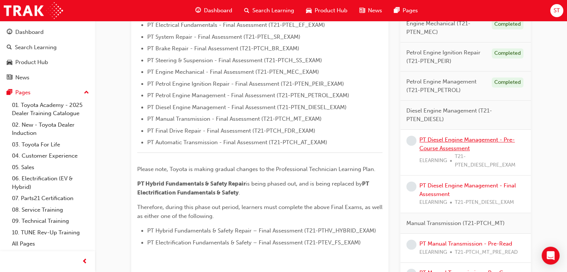
click at [426, 142] on link "PT Diesel Engine Management - Pre-Course Assessment" at bounding box center [466, 143] width 95 height 15
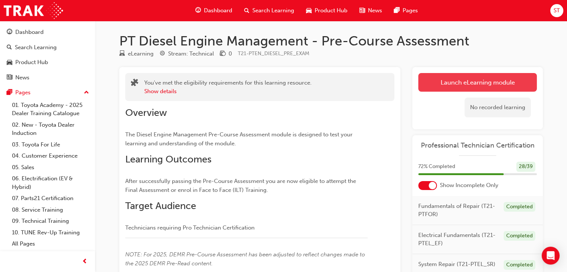
click at [439, 89] on button "Launch eLearning module" at bounding box center [477, 82] width 118 height 19
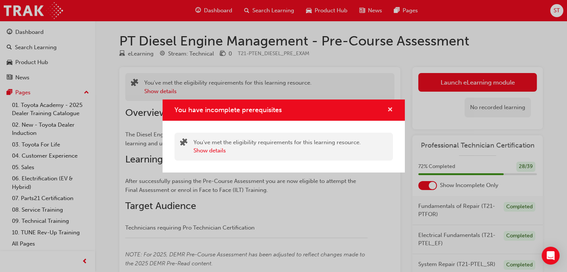
click at [390, 107] on span "cross-icon" at bounding box center [390, 110] width 6 height 7
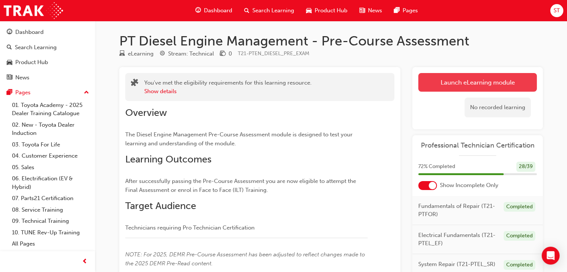
click at [466, 86] on button "Launch eLearning module" at bounding box center [477, 82] width 118 height 19
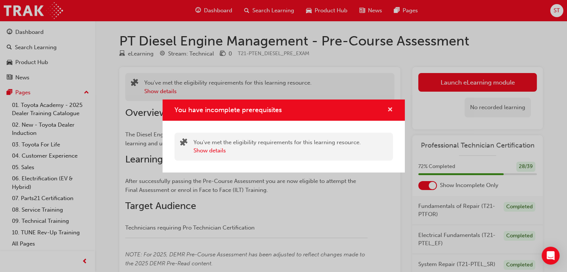
click at [389, 110] on span "cross-icon" at bounding box center [390, 110] width 6 height 7
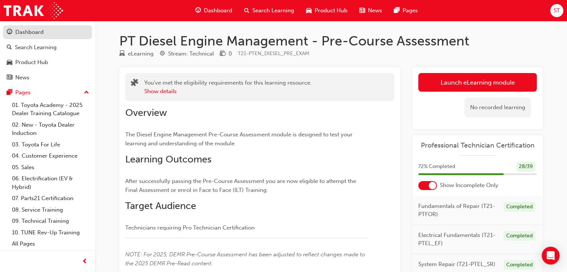
click at [24, 29] on div "Dashboard" at bounding box center [29, 32] width 28 height 9
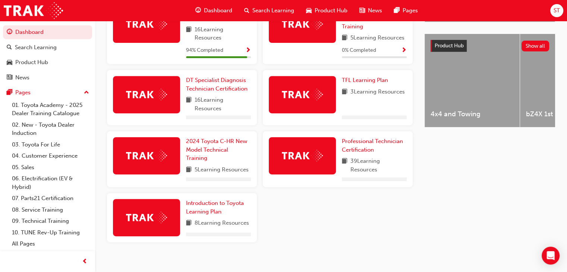
scroll to position [289, 0]
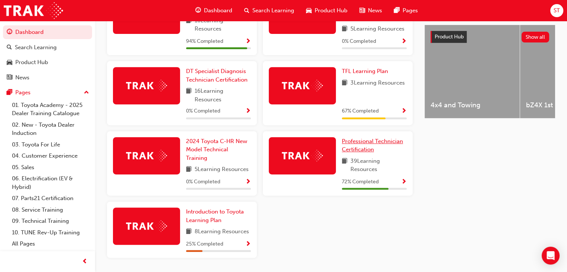
click at [384, 139] on link "Professional Technician Certification" at bounding box center [374, 145] width 65 height 17
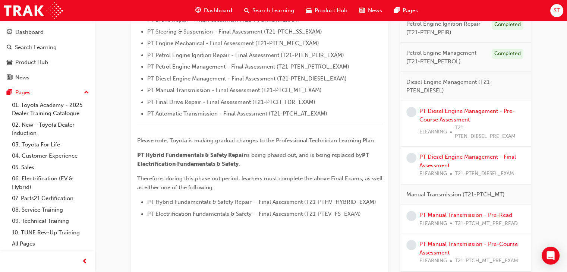
scroll to position [274, 0]
click at [471, 114] on link "PT Diesel Engine Management - Pre-Course Assessment" at bounding box center [466, 116] width 95 height 15
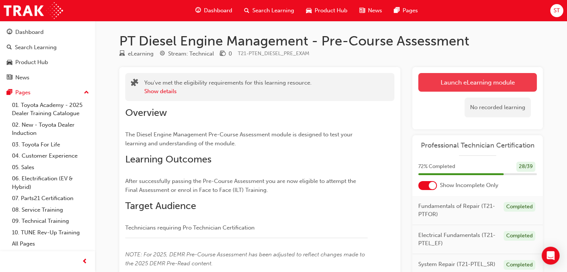
click at [454, 89] on link "Launch eLearning module" at bounding box center [477, 82] width 118 height 19
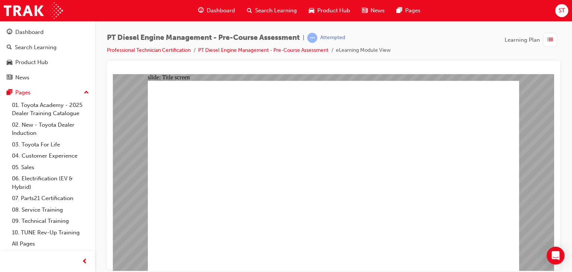
click at [409, 208] on div "Oval 1 PT Diesel Engine Management Repair Pre-Course Assessment Oval 1 PT Diese…" at bounding box center [333, 178] width 371 height 197
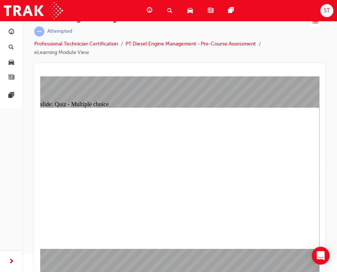
scroll to position [18, 0]
radio input "true"
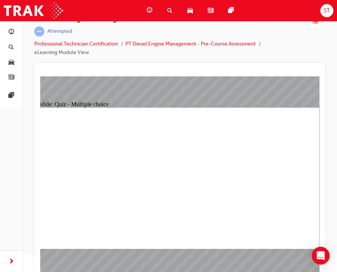
radio input "true"
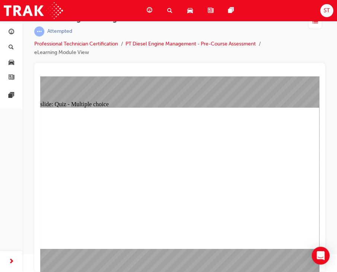
radio input "true"
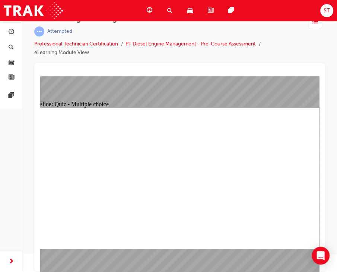
radio input "true"
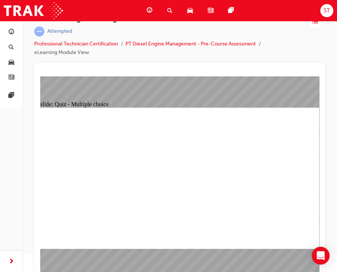
radio input "true"
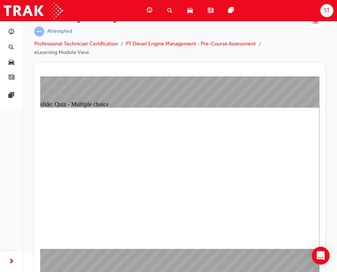
radio input "true"
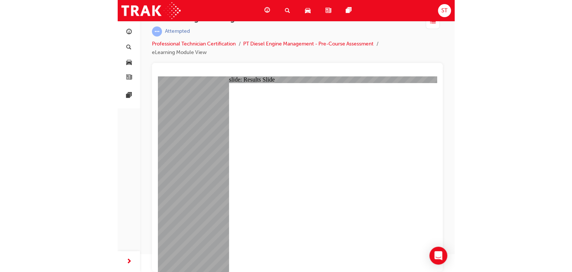
scroll to position [0, 0]
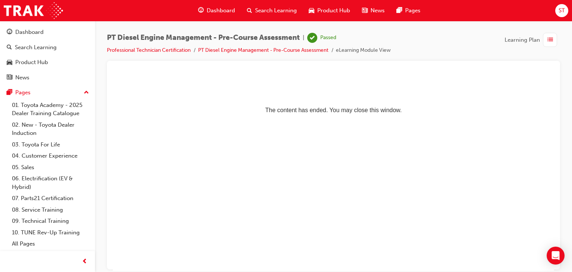
click at [266, 111] on p "The content has ended. You may close this window." at bounding box center [334, 97] width 436 height 34
click at [41, 32] on div "Dashboard" at bounding box center [29, 32] width 28 height 9
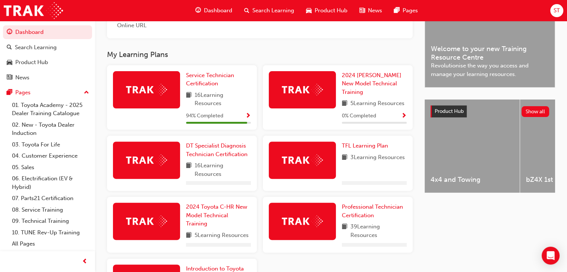
scroll to position [289, 0]
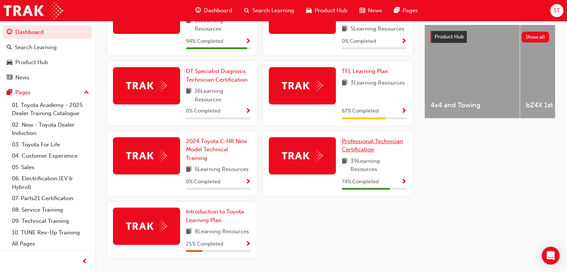
click at [361, 143] on span "Professional Technician Certification" at bounding box center [372, 145] width 61 height 15
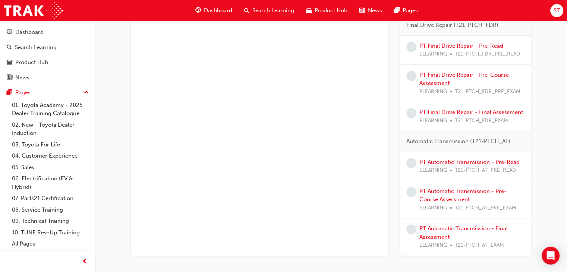
scroll to position [560, 0]
